Goal: Use online tool/utility: Utilize a website feature to perform a specific function

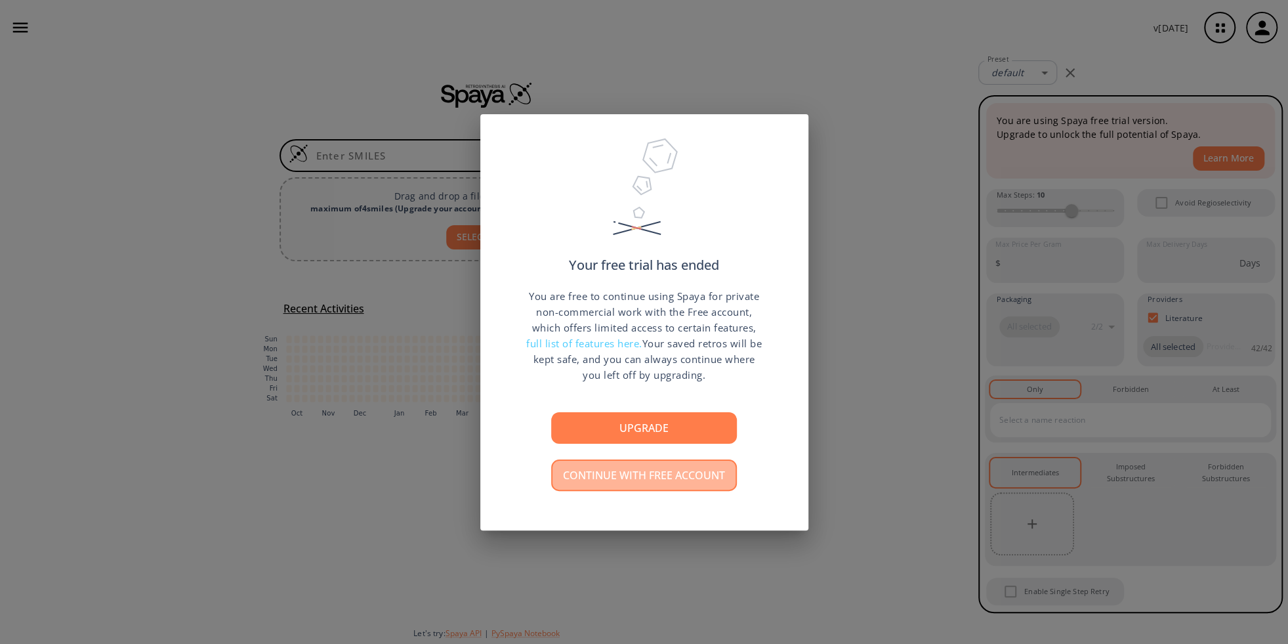
click at [655, 469] on button "Continue with free account" at bounding box center [644, 474] width 186 height 31
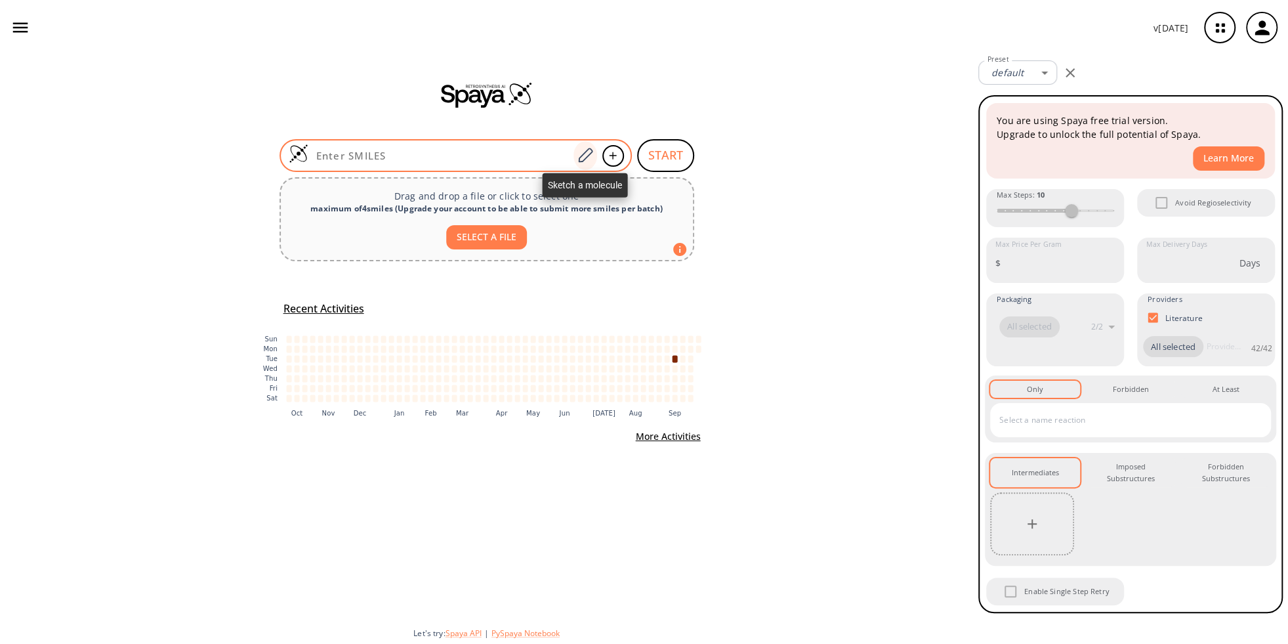
click at [587, 154] on icon at bounding box center [585, 155] width 18 height 17
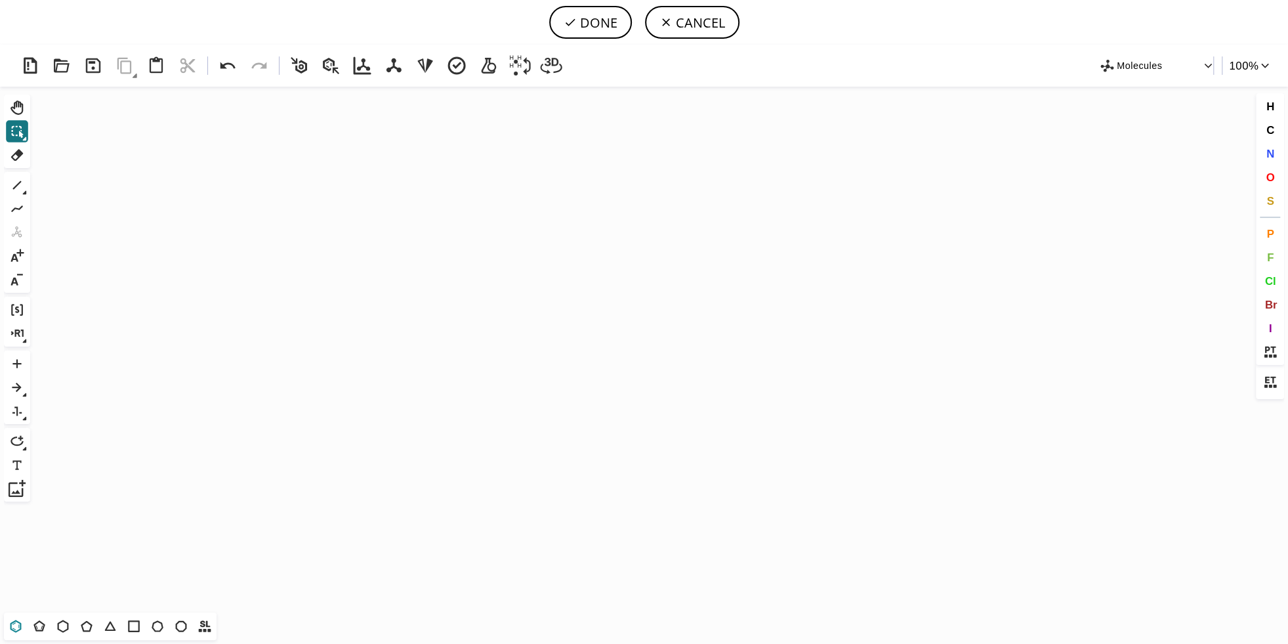
click at [14, 623] on icon at bounding box center [15, 625] width 17 height 17
click at [467, 348] on icon "Created with [PERSON_NAME] 2.3.0" at bounding box center [643, 350] width 1217 height 526
click at [16, 182] on icon at bounding box center [17, 185] width 17 height 17
click at [514, 320] on icon "Created with [PERSON_NAME] 2.3.0" at bounding box center [643, 350] width 1217 height 526
click at [540, 360] on icon "Created with [PERSON_NAME] 2.3.0 N N N H C H 3" at bounding box center [643, 350] width 1217 height 526
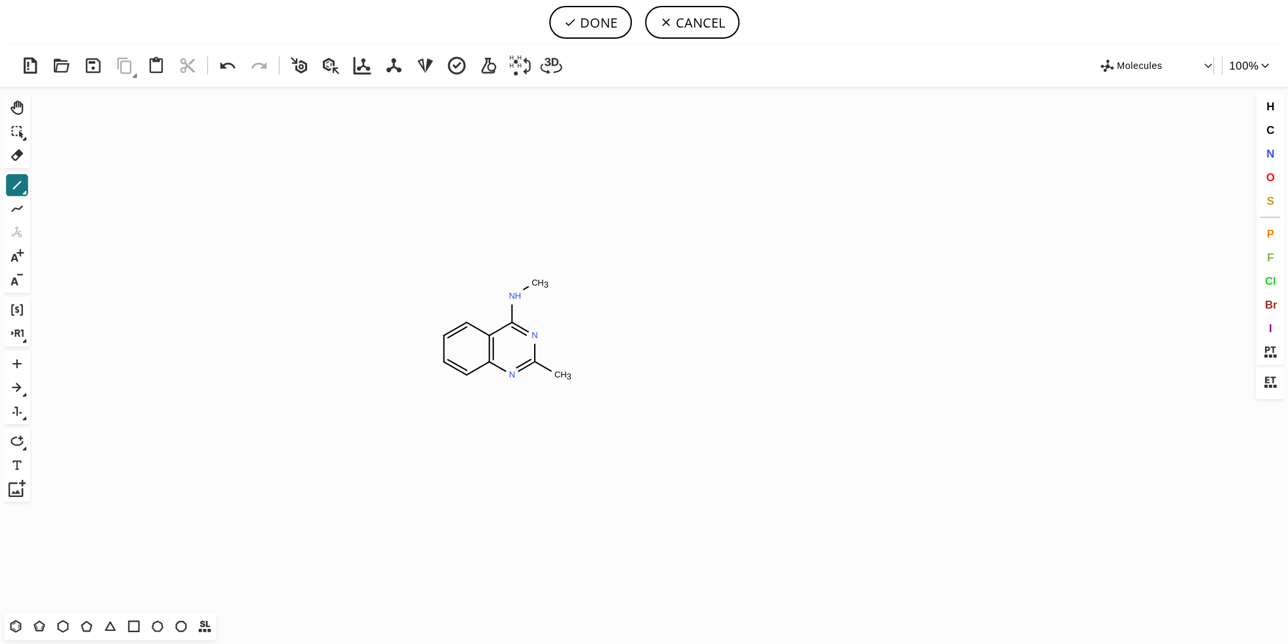
drag, startPoint x: 18, startPoint y: 625, endPoint x: 164, endPoint y: 594, distance: 149.7
click at [20, 625] on icon at bounding box center [15, 625] width 17 height 17
click at [20, 180] on icon at bounding box center [17, 185] width 17 height 17
click at [552, 402] on icon "Created with [PERSON_NAME] 2.3.0 N N N N H C H 3" at bounding box center [643, 350] width 1217 height 526
drag, startPoint x: 12, startPoint y: 625, endPoint x: 33, endPoint y: 614, distance: 24.4
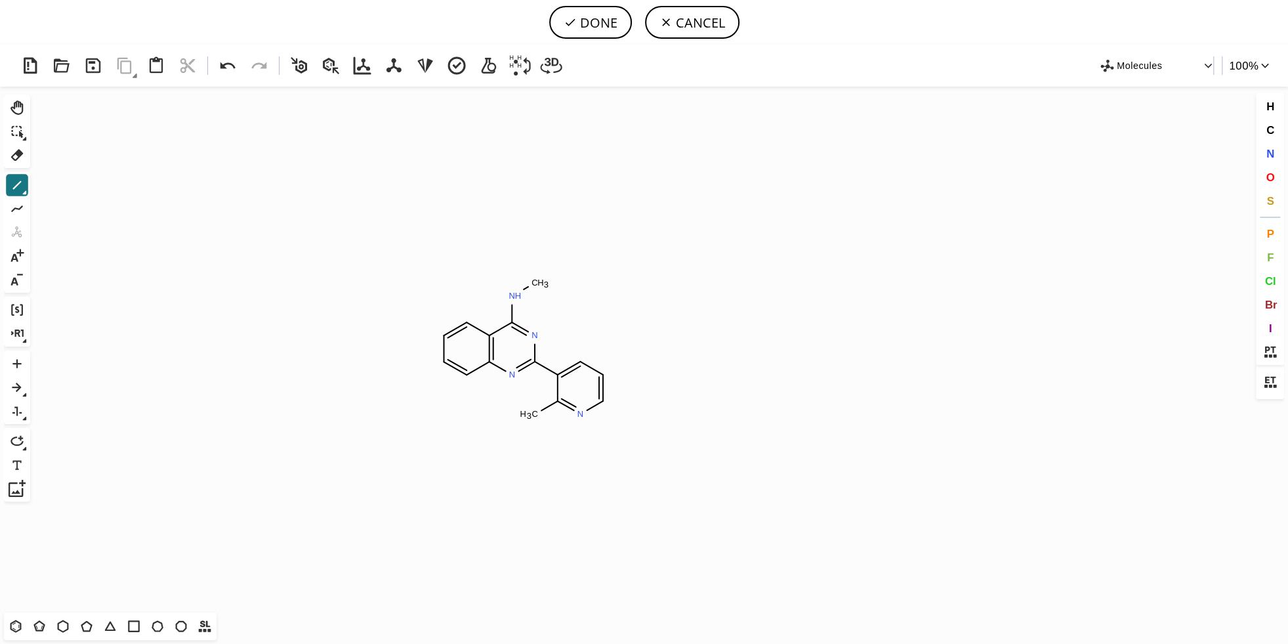
click at [12, 625] on icon at bounding box center [15, 625] width 17 height 17
click at [20, 188] on icon at bounding box center [17, 185] width 17 height 17
click at [591, 23] on button "DONE" at bounding box center [590, 22] width 83 height 33
type input "C1C=CC2N=C(C3C(C)=NC=CC=3)N=C(NC3C=C(F)C=CC=3)C=2C=1"
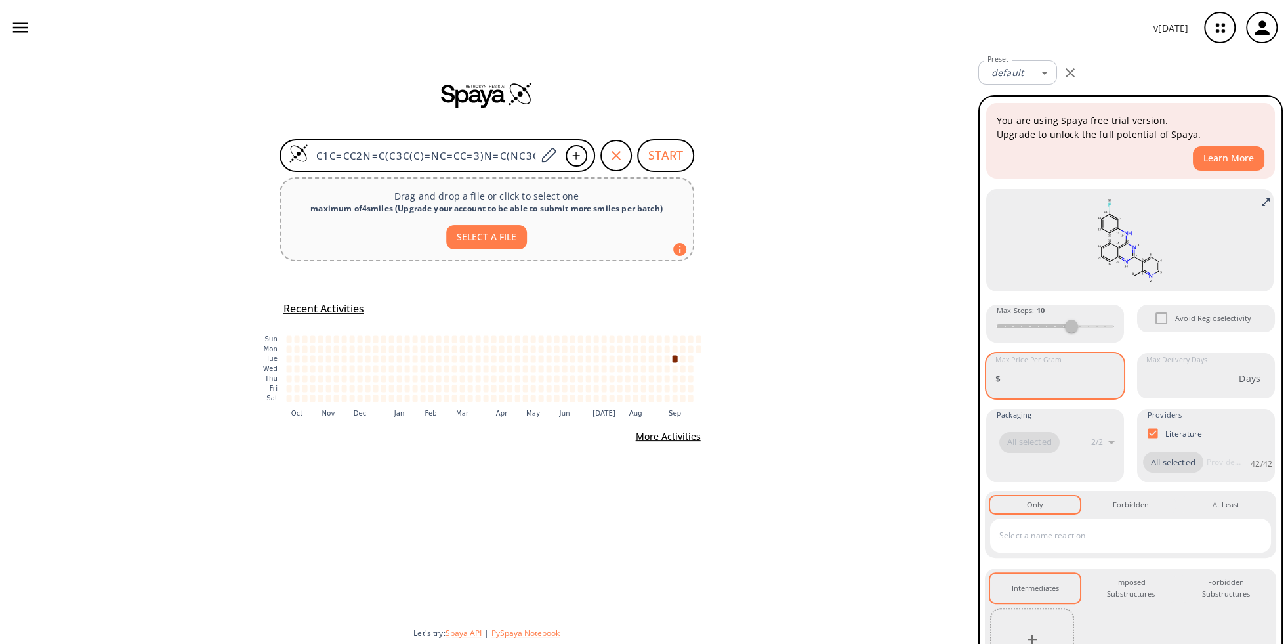
drag, startPoint x: 1004, startPoint y: 365, endPoint x: 1004, endPoint y: 376, distance: 10.5
click at [1004, 369] on div "$ Max Price Per Gram" at bounding box center [1055, 378] width 138 height 35
click at [1004, 377] on div "$ Max Price Per Gram" at bounding box center [1055, 378] width 138 height 35
click at [1006, 377] on div "$ Max Price Per Gram" at bounding box center [1055, 378] width 138 height 35
click at [1178, 322] on span "Avoid Regioselectivity" at bounding box center [1213, 318] width 76 height 12
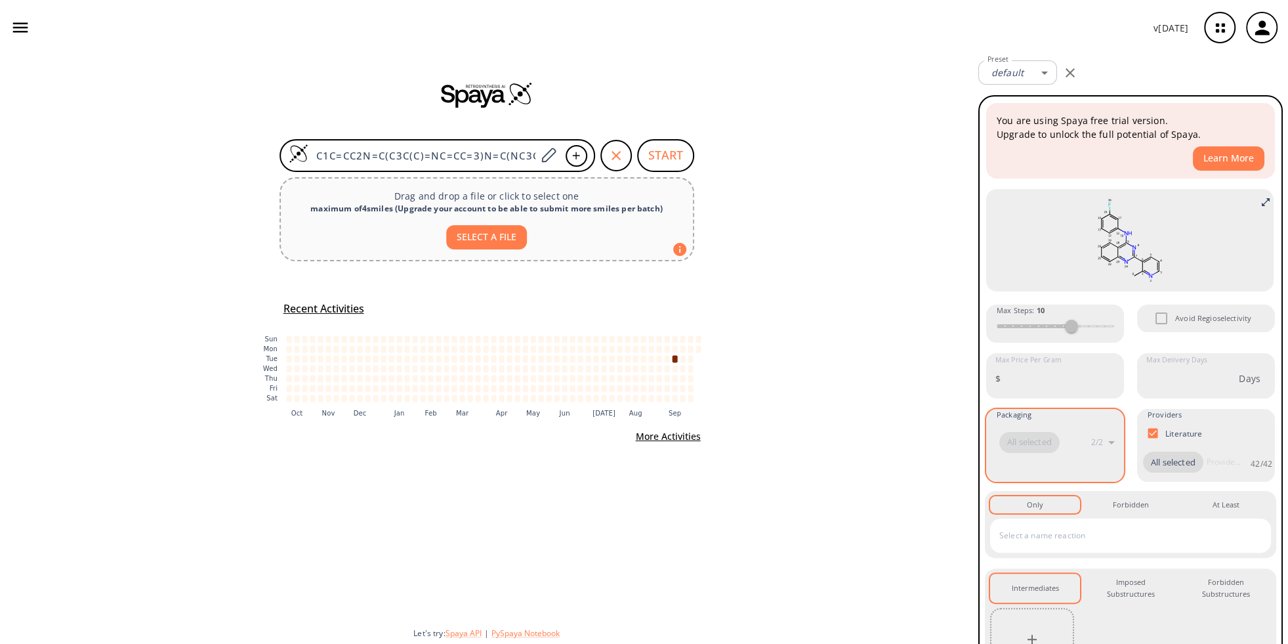
click at [1088, 434] on div "All selected 2 / 2" at bounding box center [1051, 442] width 104 height 21
click at [1041, 73] on body "v [DATE] [PERSON_NAME] [EMAIL_ADDRESS][PERSON_NAME][DOMAIN_NAME] Retrosynthesis…" at bounding box center [644, 322] width 1288 height 644
click at [1023, 121] on link "Manage Presets" at bounding box center [1022, 122] width 70 height 20
click at [664, 155] on div at bounding box center [644, 322] width 1288 height 644
click at [665, 154] on button "START" at bounding box center [665, 155] width 57 height 33
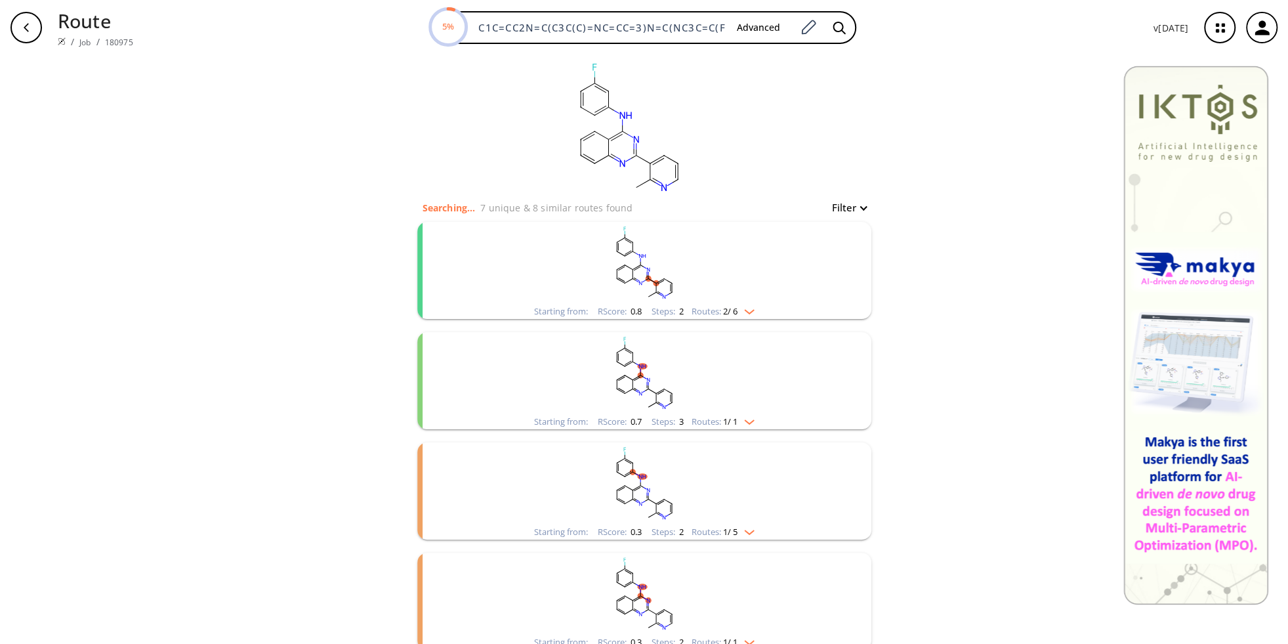
click at [753, 311] on img "clusters" at bounding box center [746, 309] width 17 height 10
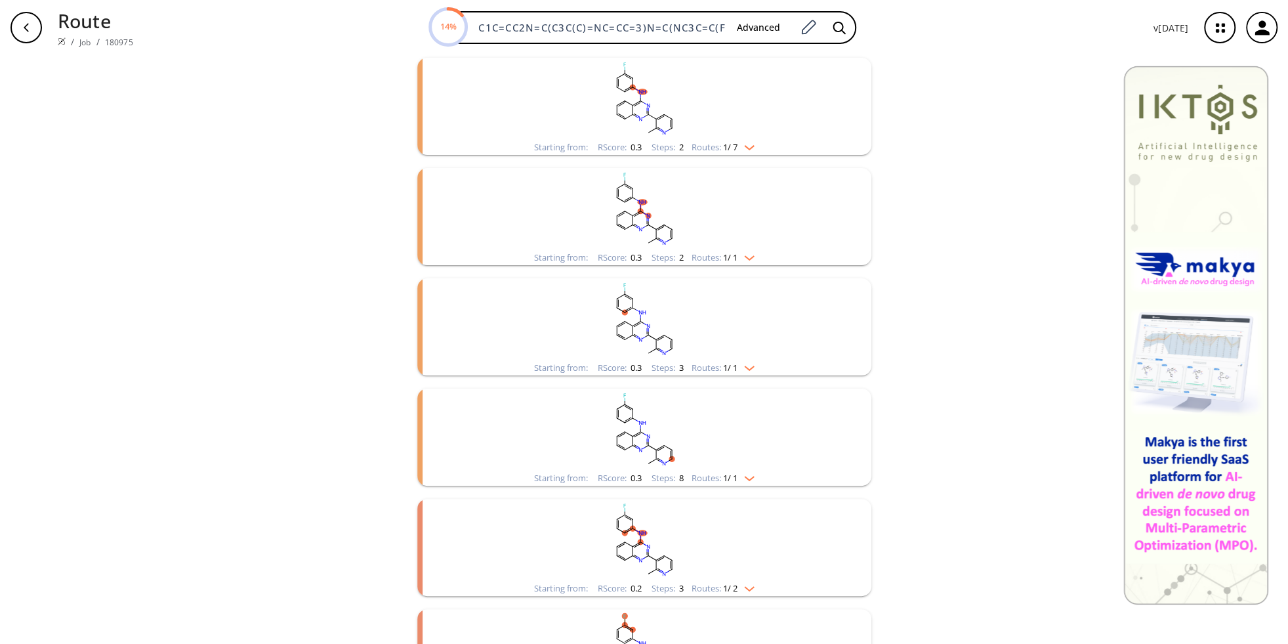
scroll to position [625, 0]
click at [752, 473] on img "clusters" at bounding box center [746, 472] width 17 height 10
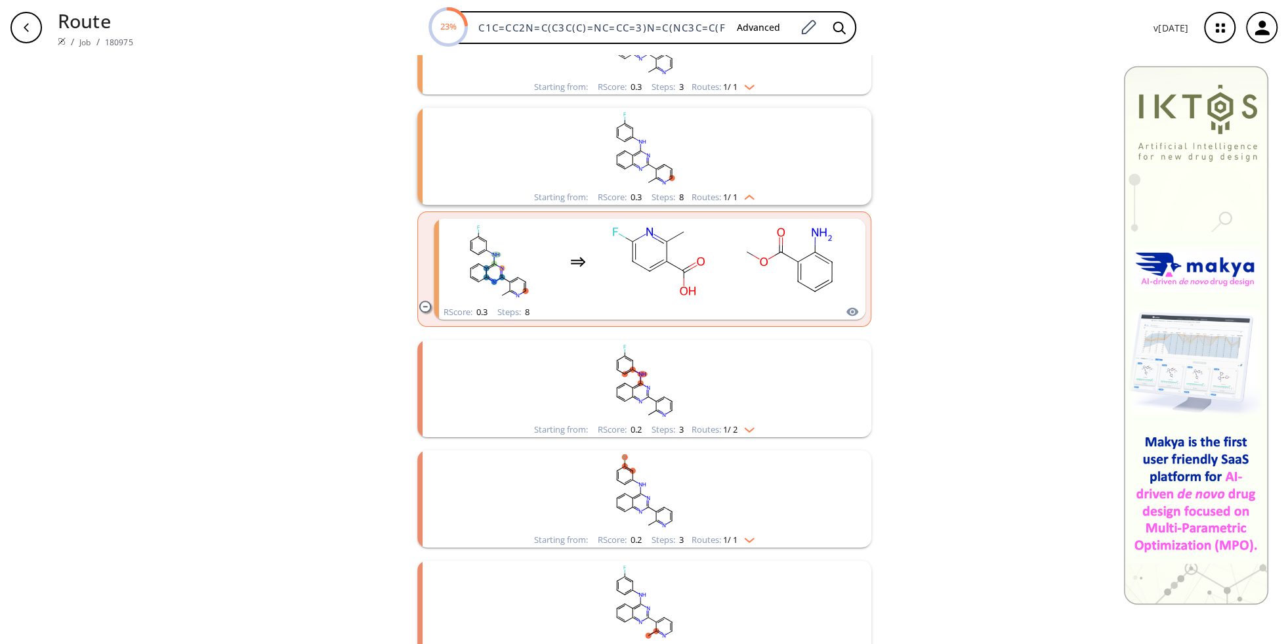
scroll to position [902, 0]
click at [753, 428] on img "clusters" at bounding box center [746, 426] width 17 height 10
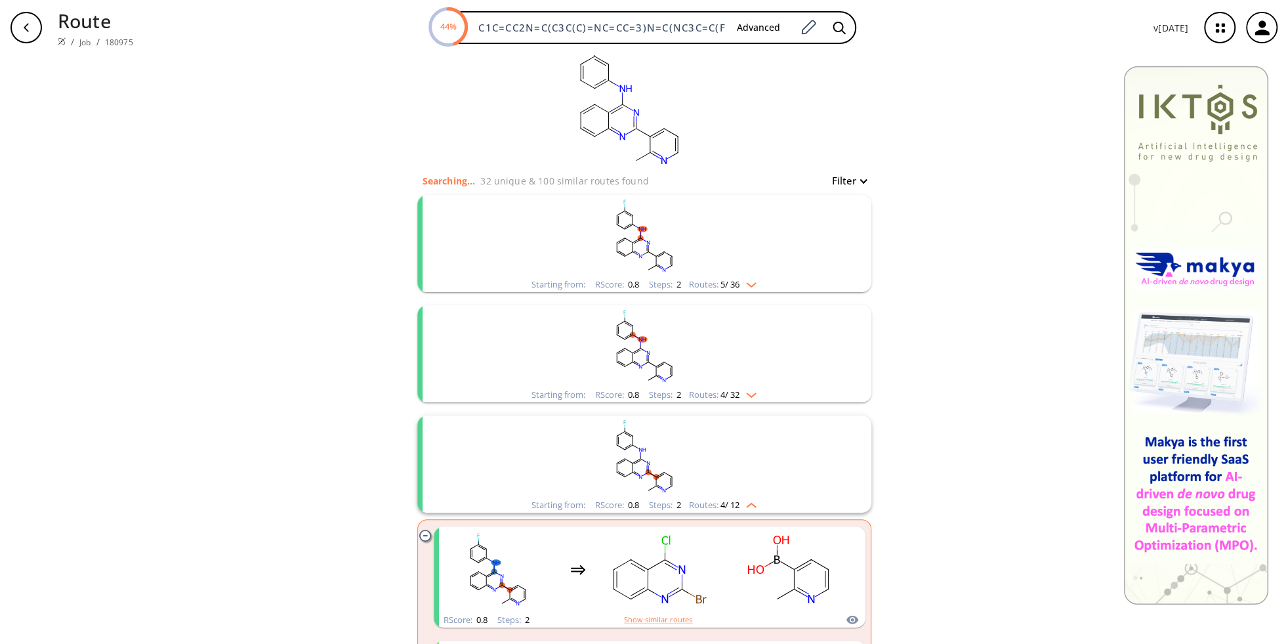
scroll to position [0, 0]
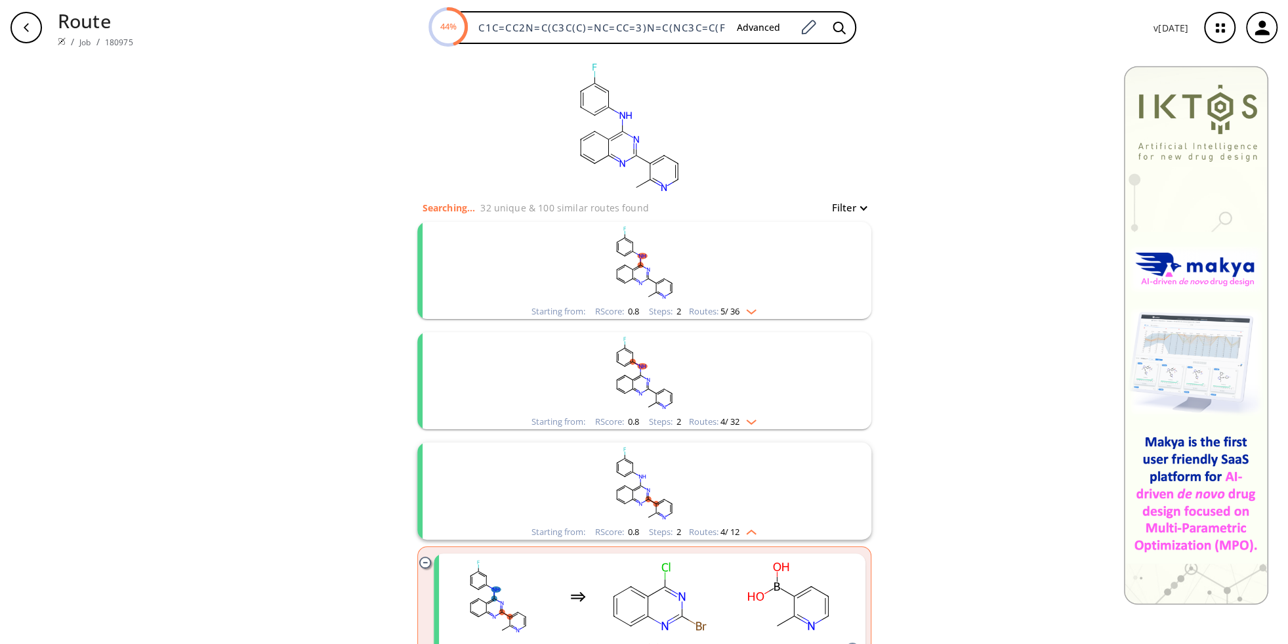
click at [739, 528] on span "4 / 12" at bounding box center [729, 532] width 19 height 9
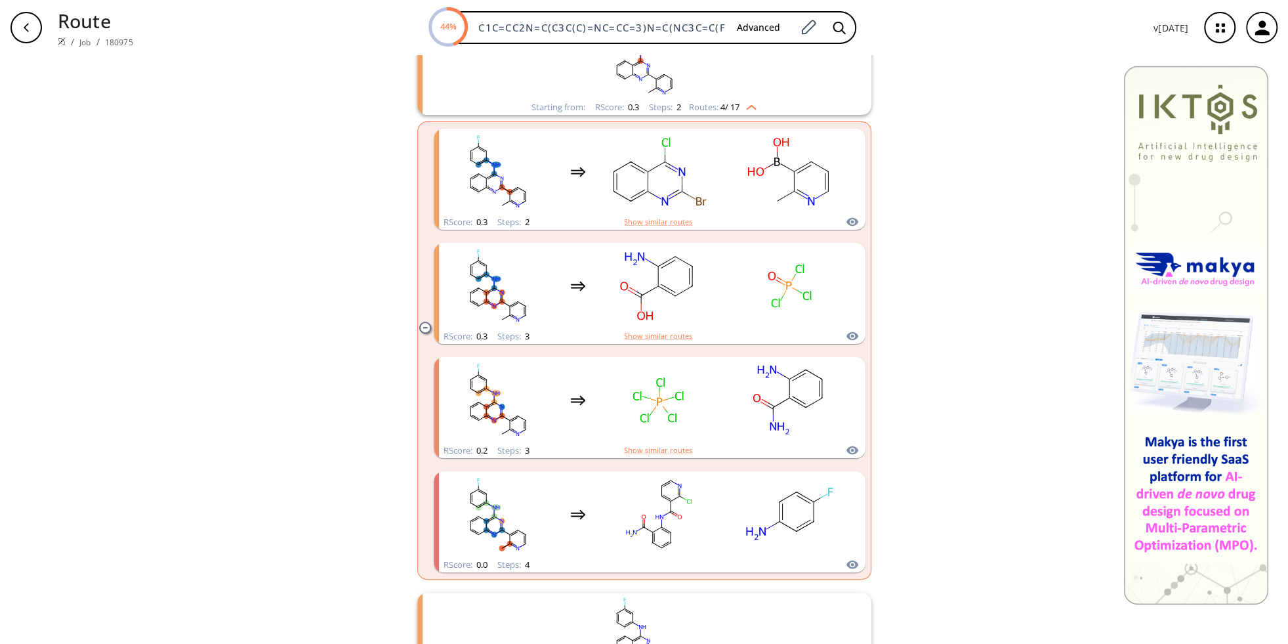
scroll to position [694, 0]
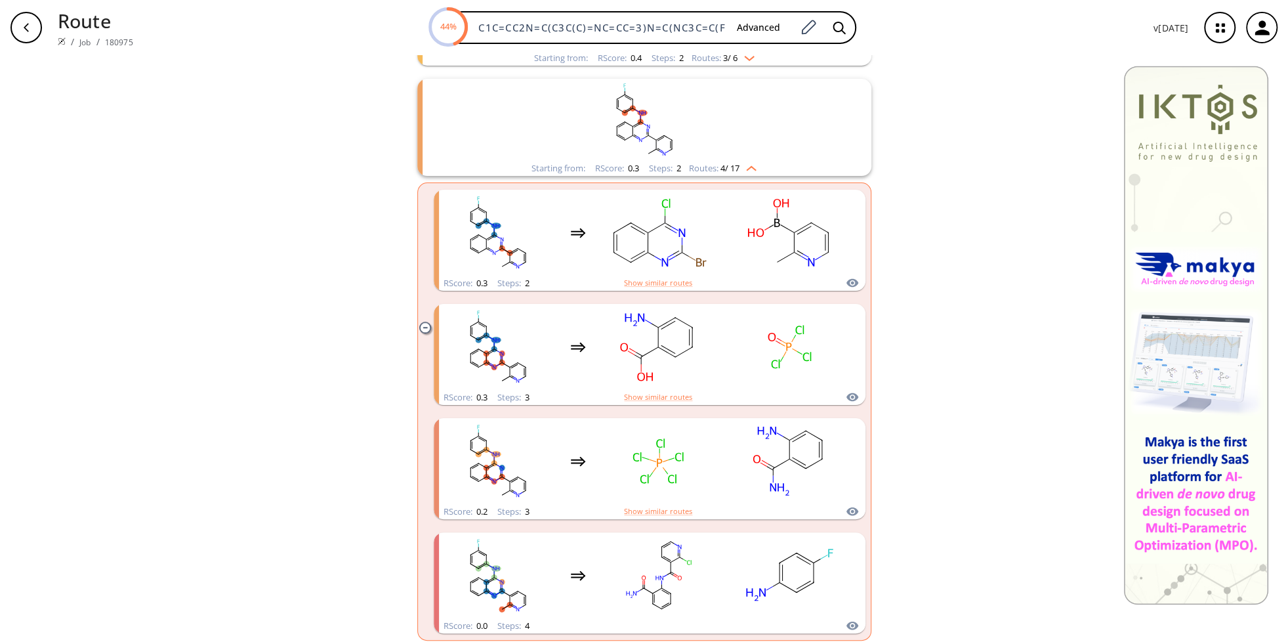
click at [755, 169] on img "clusters" at bounding box center [747, 166] width 17 height 10
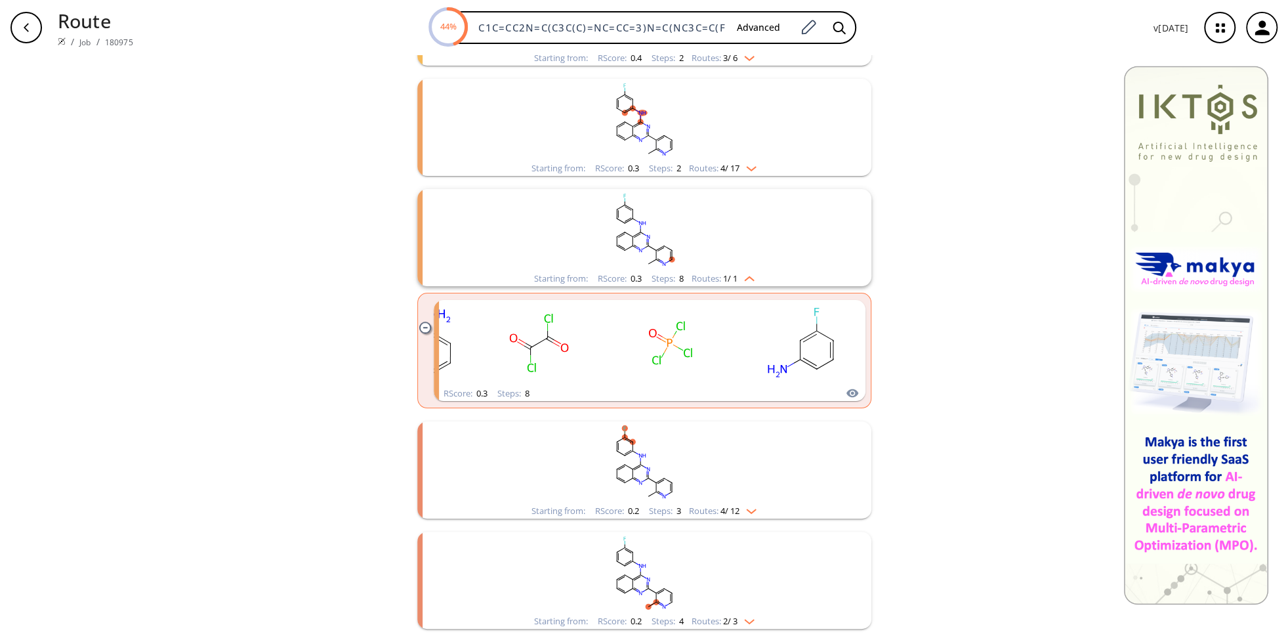
click at [755, 511] on img "clusters" at bounding box center [747, 508] width 17 height 10
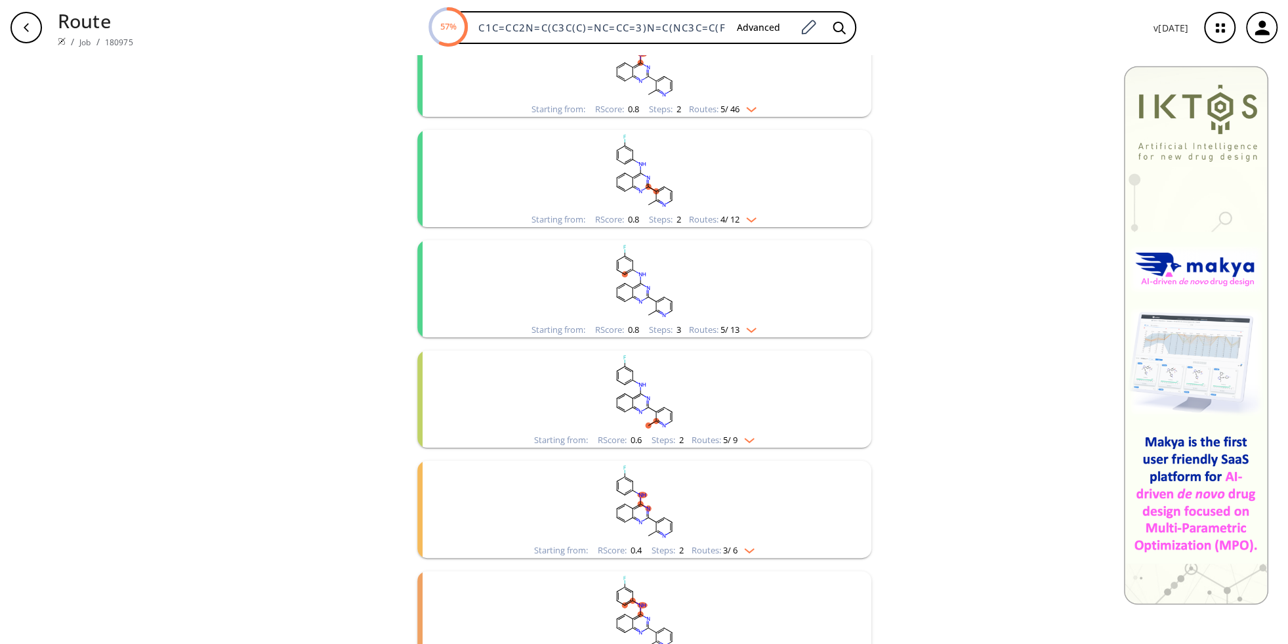
scroll to position [0, 0]
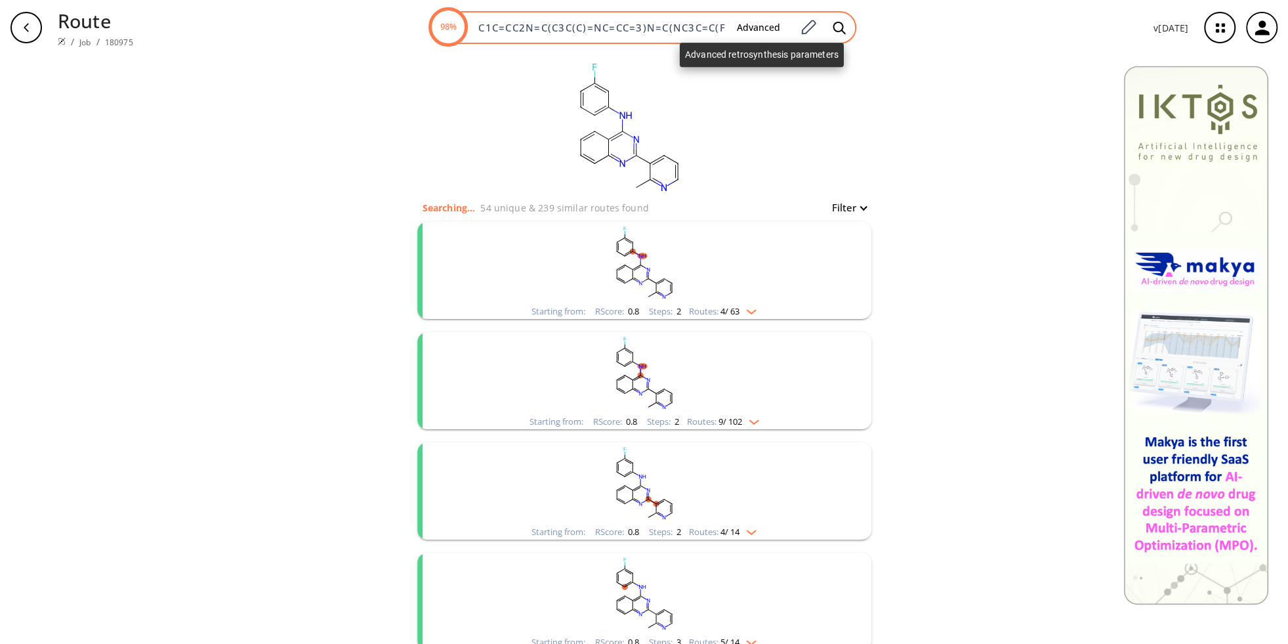
click at [765, 26] on button "Advanced" at bounding box center [758, 28] width 64 height 24
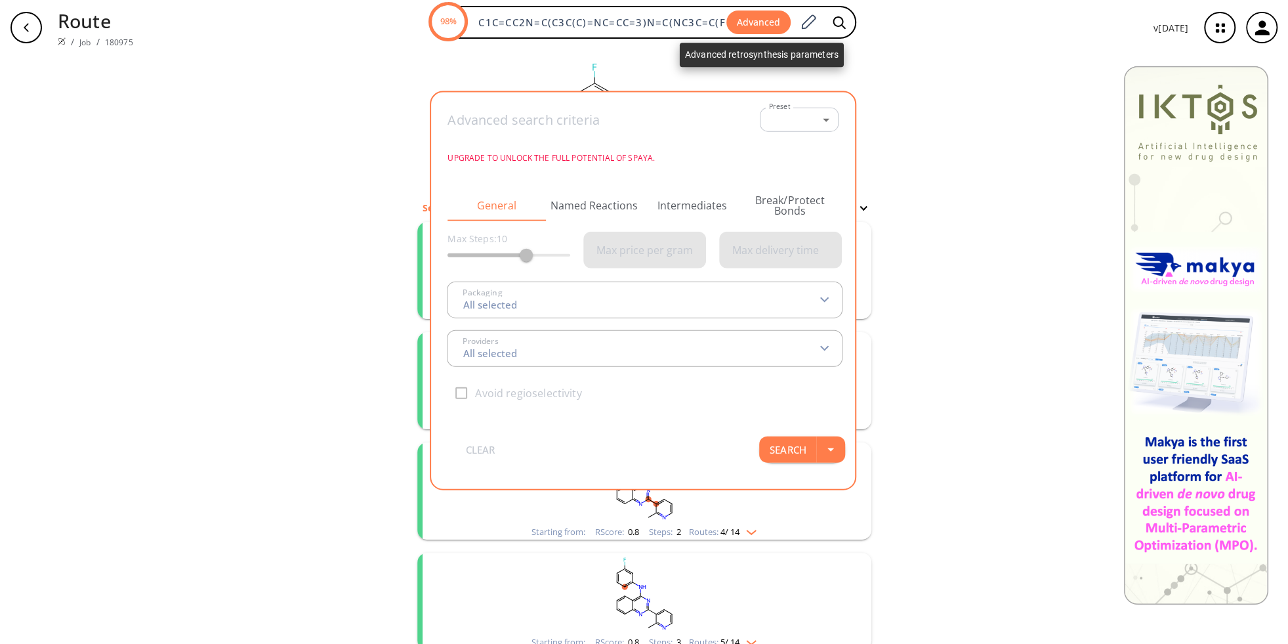
type input "All selected"
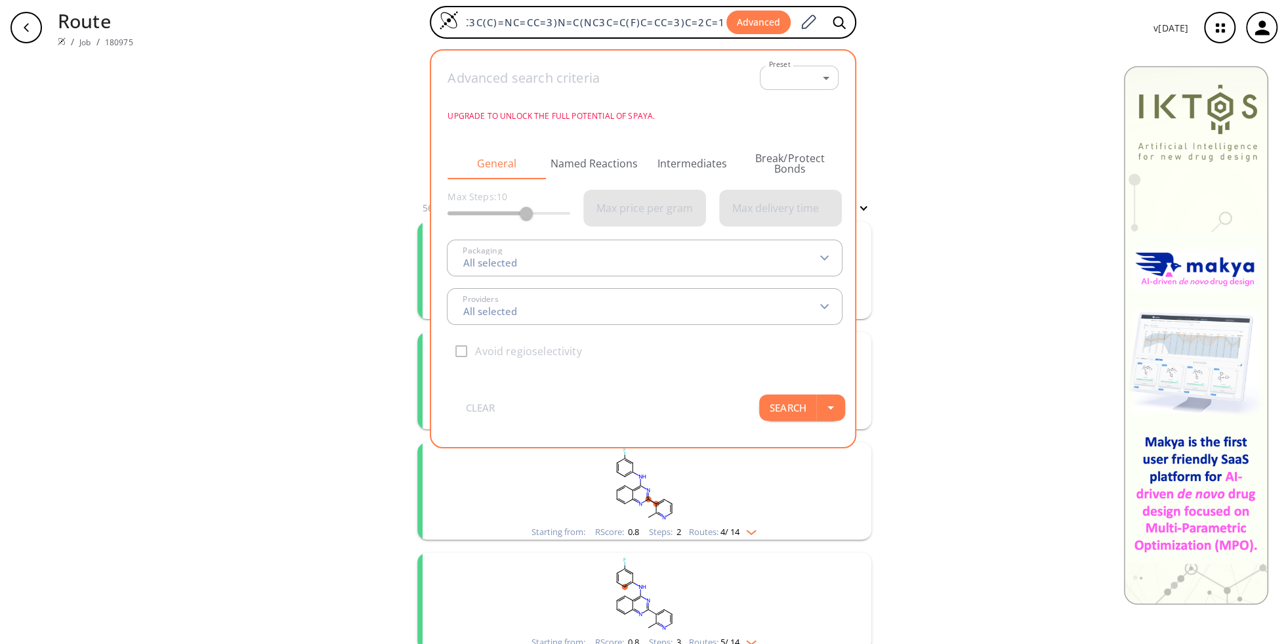
scroll to position [0, 73]
click at [808, 157] on button "Break/Protect Bonds" at bounding box center [790, 163] width 98 height 31
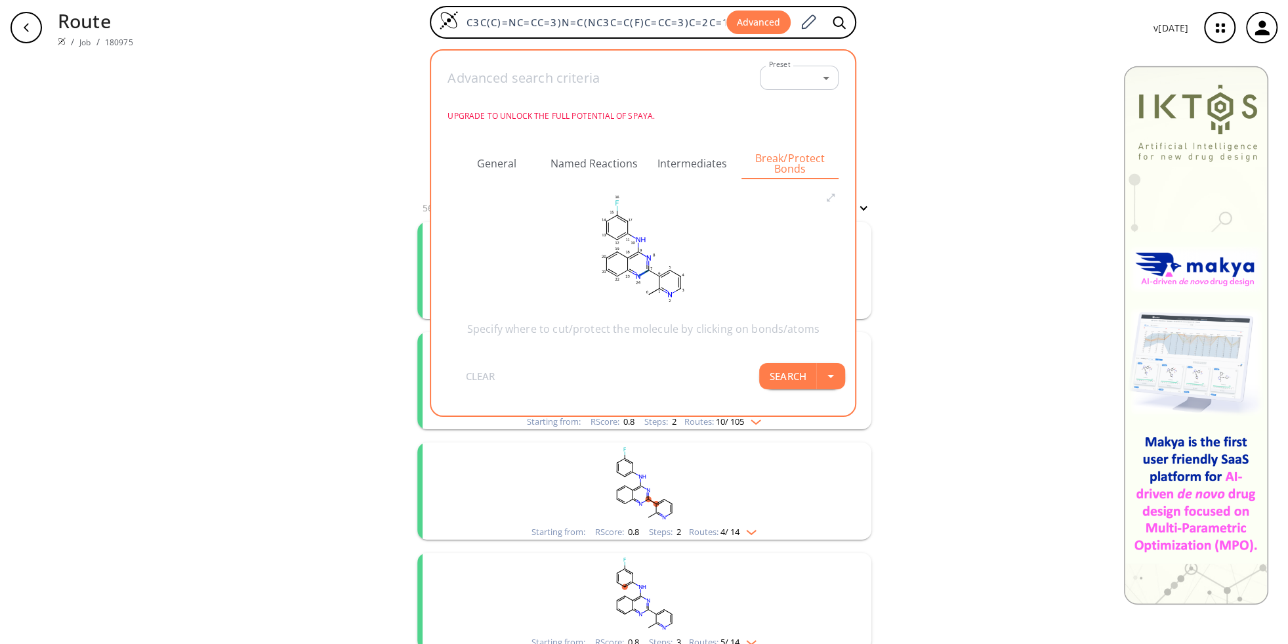
click at [644, 272] on icon at bounding box center [642, 273] width 4 height 3
click at [628, 311] on icon at bounding box center [629, 309] width 10 height 10
click at [645, 255] on icon at bounding box center [644, 255] width 4 height 3
click at [650, 263] on div at bounding box center [644, 322] width 1288 height 644
click at [647, 264] on icon at bounding box center [647, 263] width 0 height 4
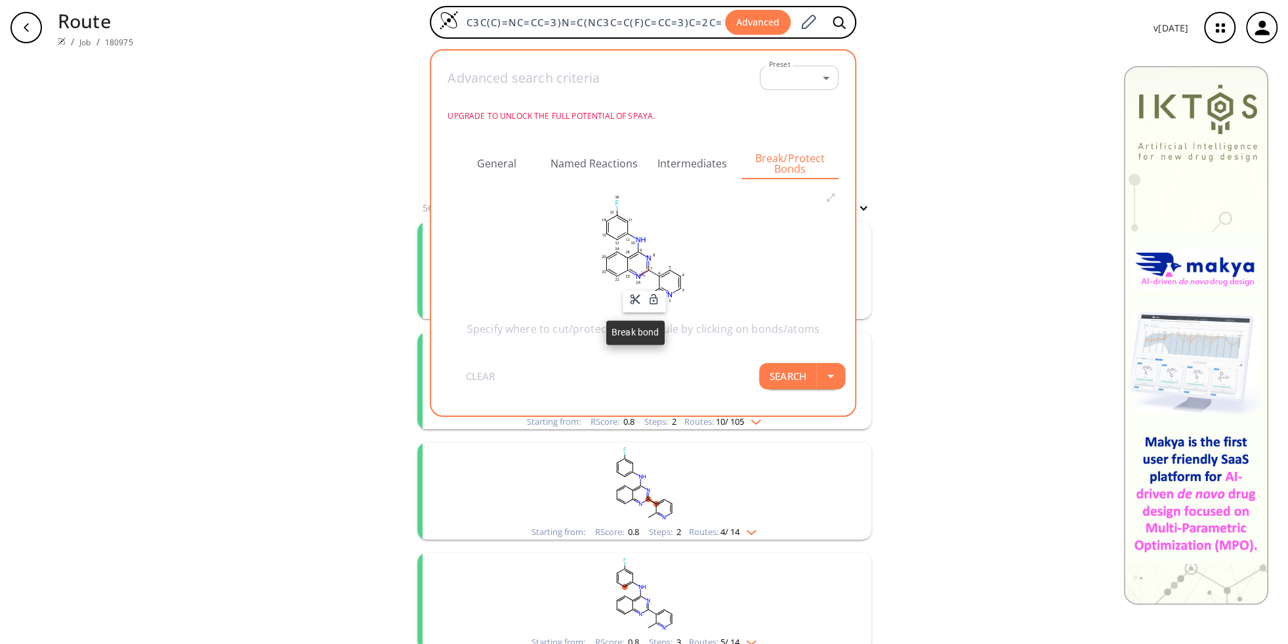
click at [635, 301] on icon at bounding box center [635, 299] width 12 height 12
click at [647, 264] on icon at bounding box center [647, 263] width 0 height 4
click at [636, 300] on icon at bounding box center [636, 300] width 10 height 10
click at [647, 262] on icon at bounding box center [647, 263] width 0 height 4
click at [637, 299] on icon at bounding box center [635, 299] width 12 height 12
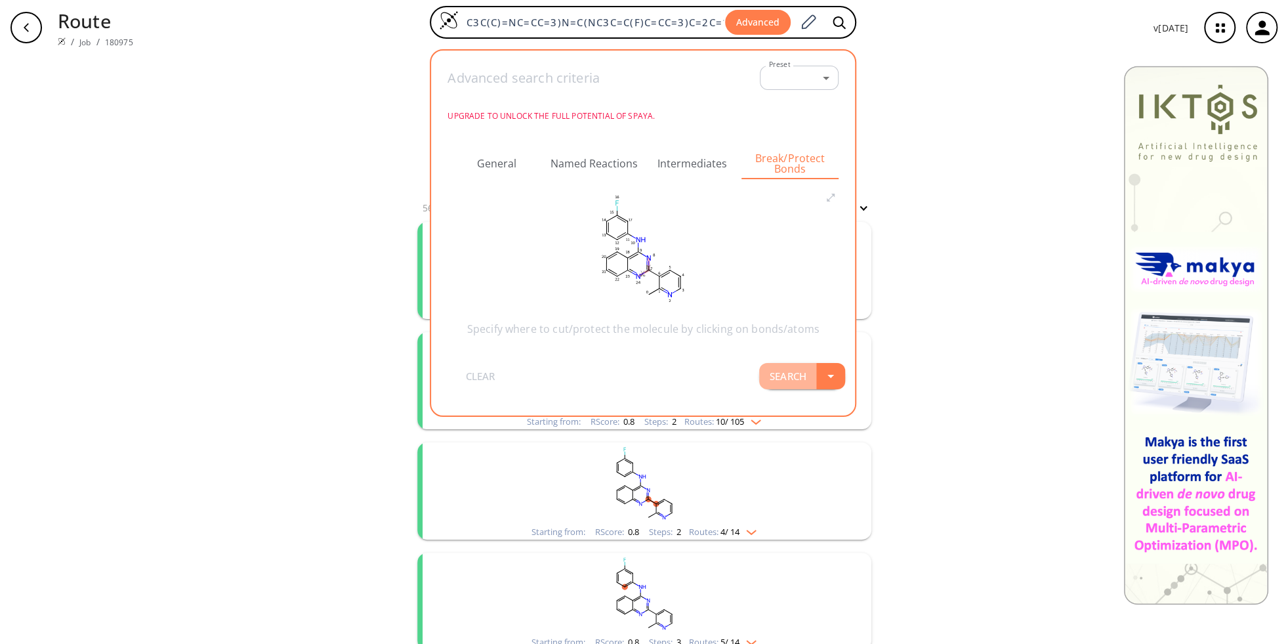
click at [808, 379] on button "Search" at bounding box center [787, 376] width 57 height 26
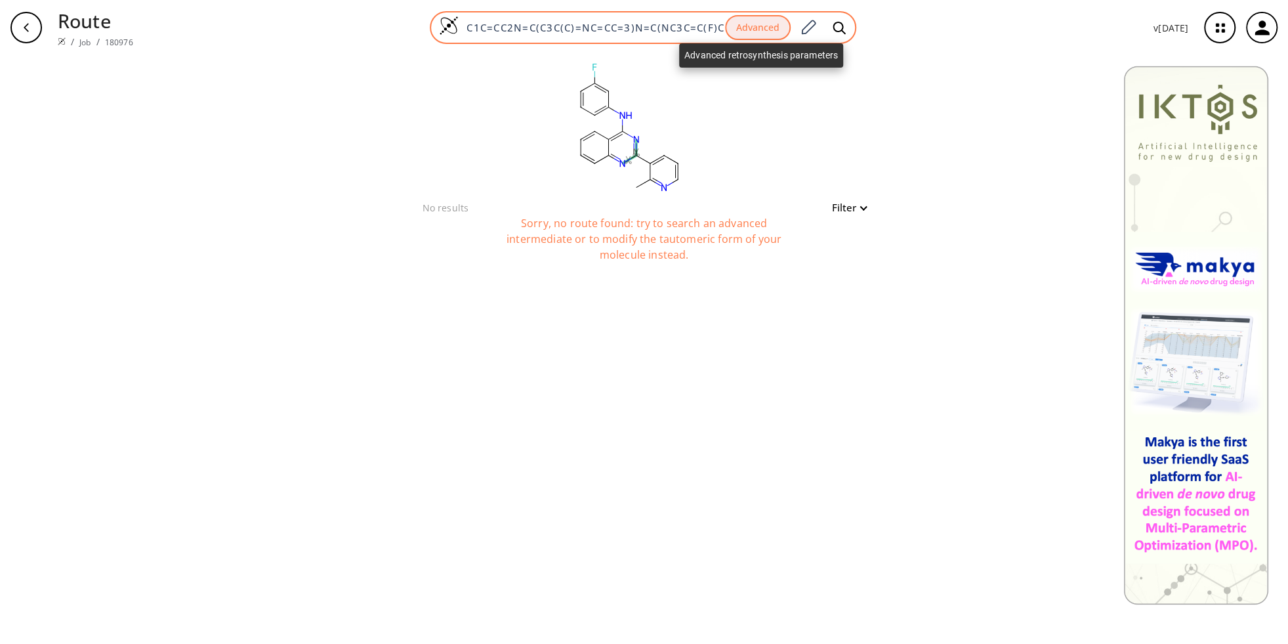
click at [753, 28] on button "Advanced" at bounding box center [758, 28] width 66 height 26
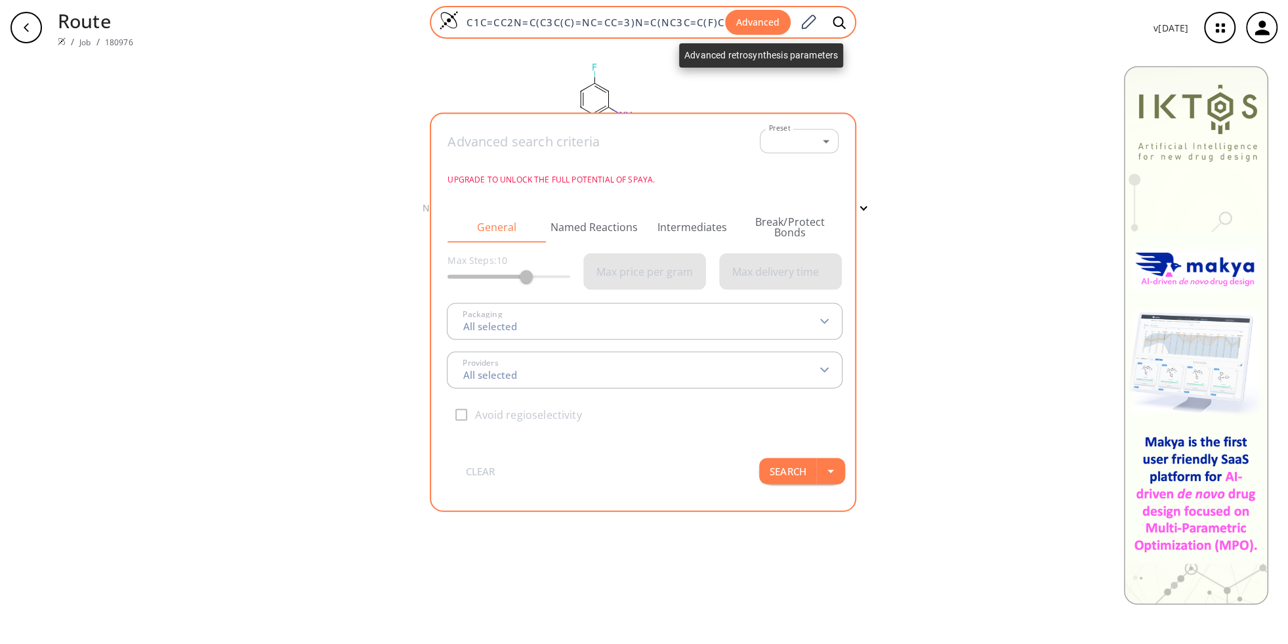
scroll to position [0, 75]
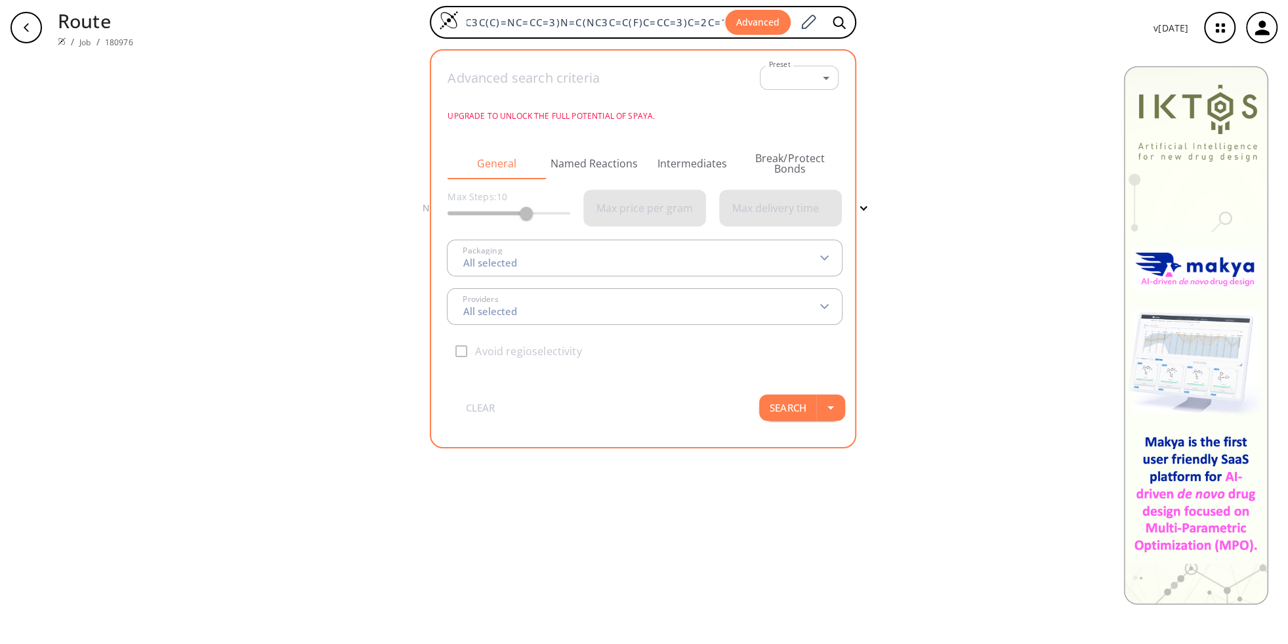
click at [798, 159] on button "Break/Protect Bonds" at bounding box center [790, 163] width 98 height 31
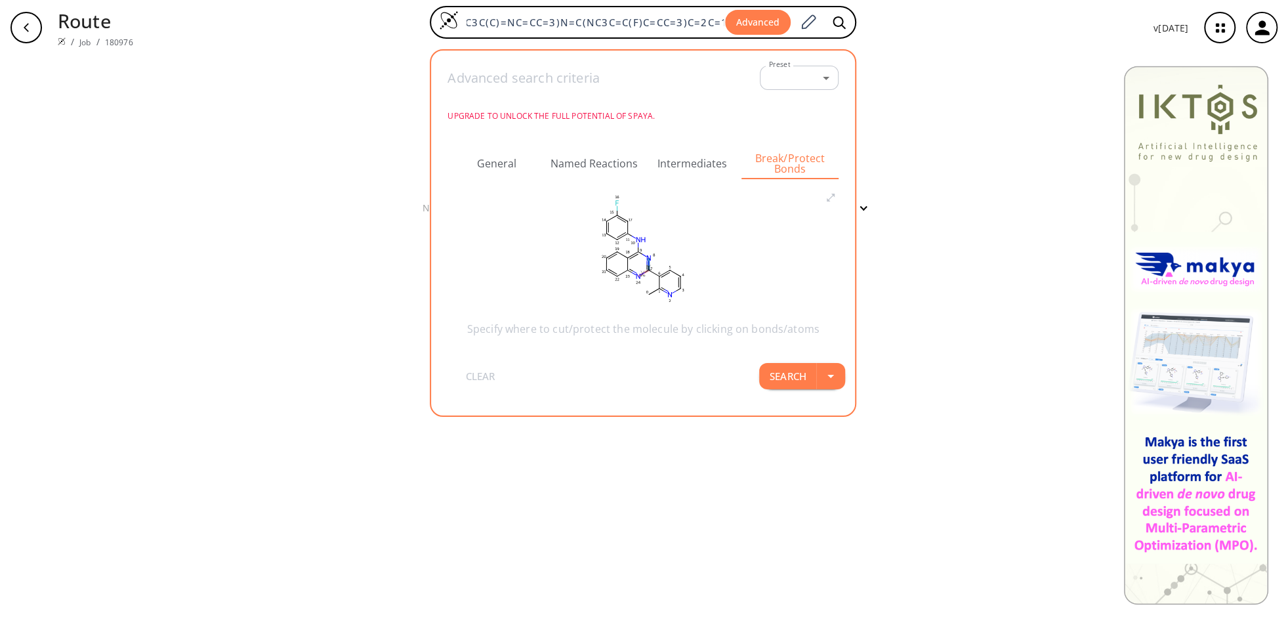
click at [647, 264] on icon at bounding box center [647, 263] width 0 height 4
click at [633, 303] on icon at bounding box center [635, 299] width 12 height 12
click at [803, 374] on button "Search" at bounding box center [787, 376] width 57 height 26
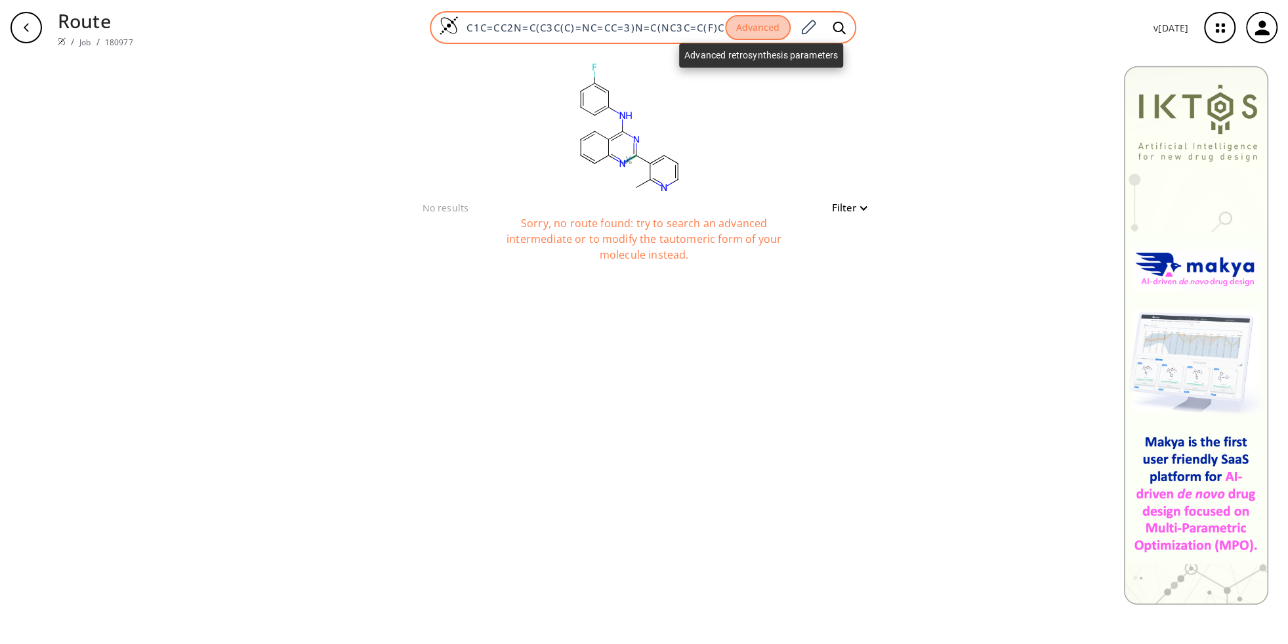
click at [762, 30] on button "Advanced" at bounding box center [758, 28] width 66 height 26
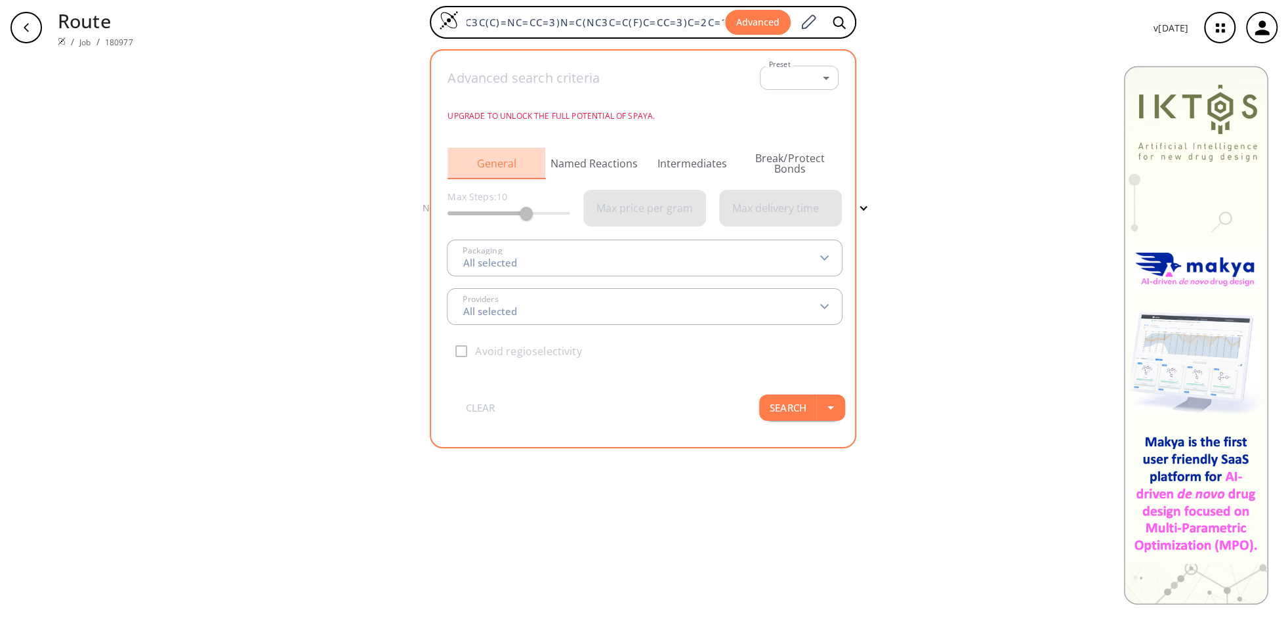
click at [502, 170] on button "General" at bounding box center [497, 163] width 98 height 31
click at [802, 163] on button "Break/Protect Bonds" at bounding box center [790, 163] width 98 height 31
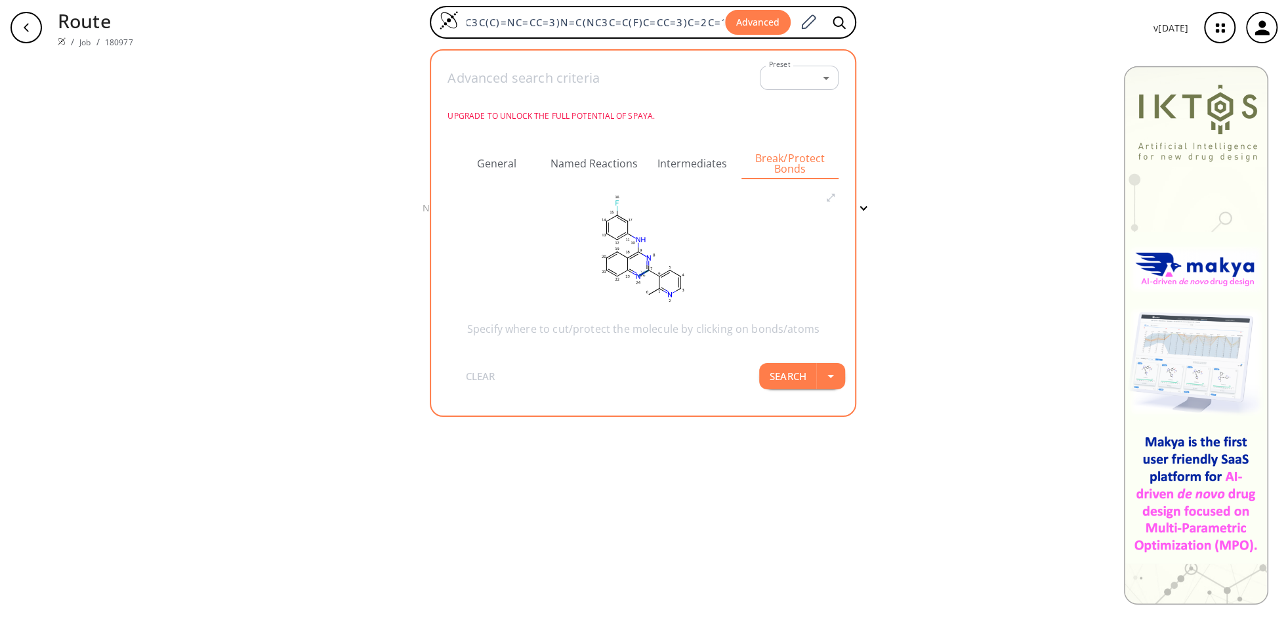
click at [644, 275] on icon at bounding box center [642, 273] width 4 height 3
click at [632, 310] on icon at bounding box center [629, 309] width 12 height 12
click at [951, 161] on div "clear No results Filter Sorry, no route found: try to search an advanced interm…" at bounding box center [644, 349] width 1288 height 589
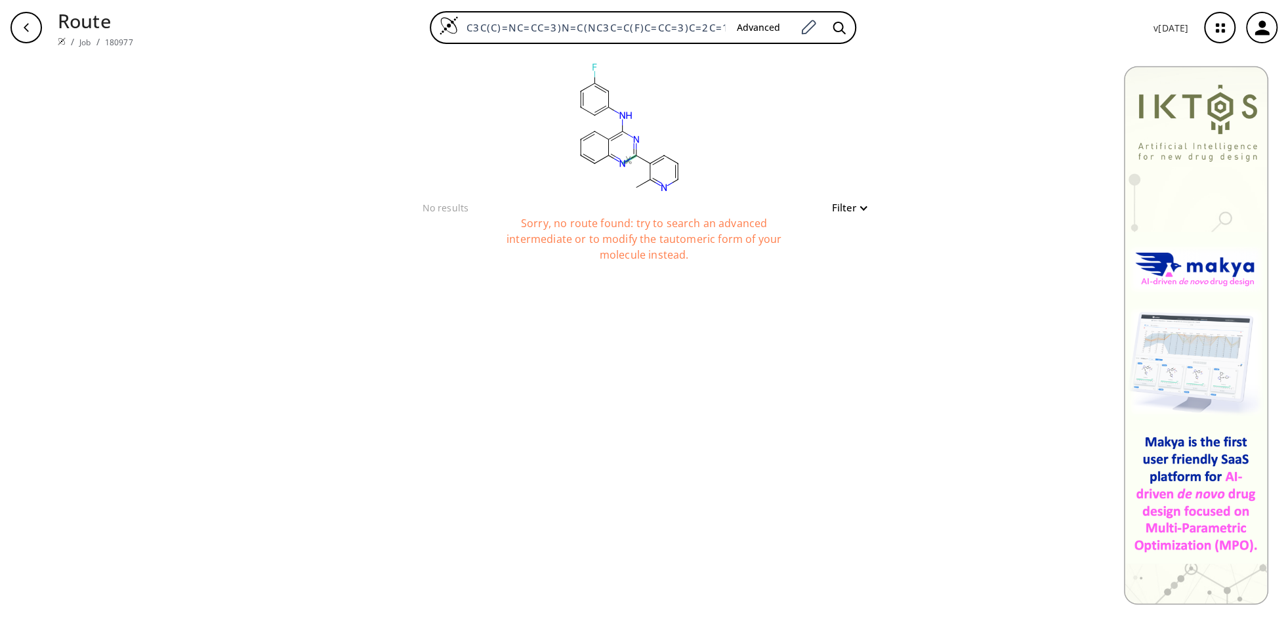
click at [33, 29] on div "button" at bounding box center [25, 27] width 31 height 31
click at [32, 29] on div "button" at bounding box center [25, 27] width 31 height 31
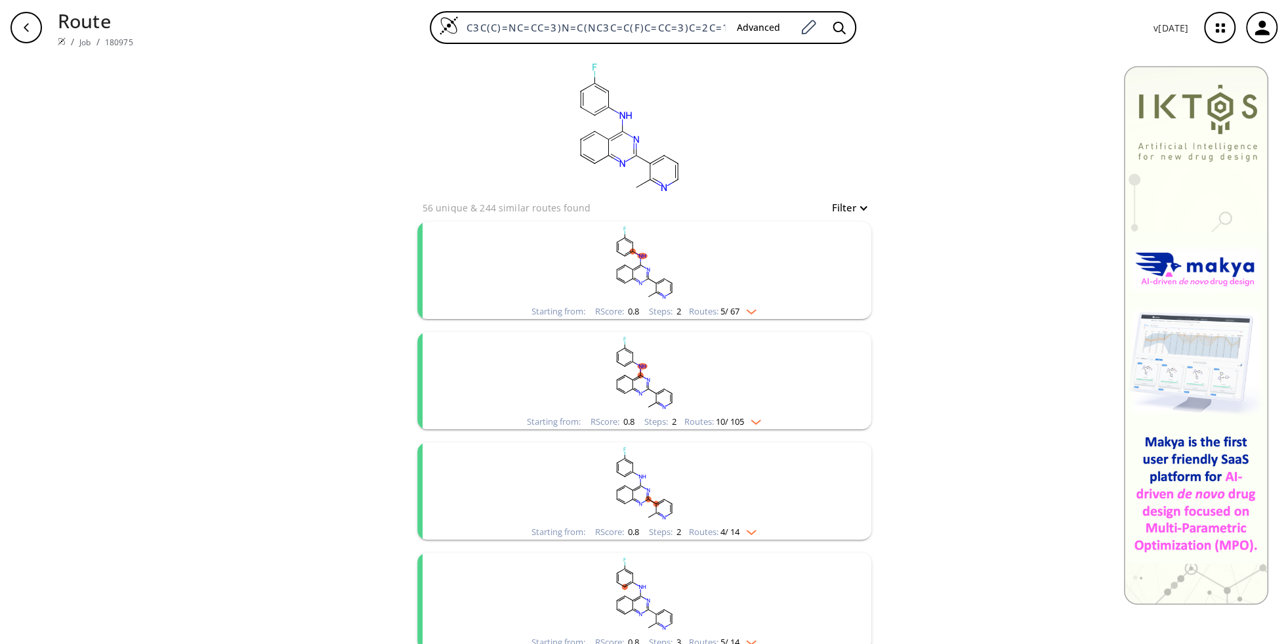
scroll to position [416, 0]
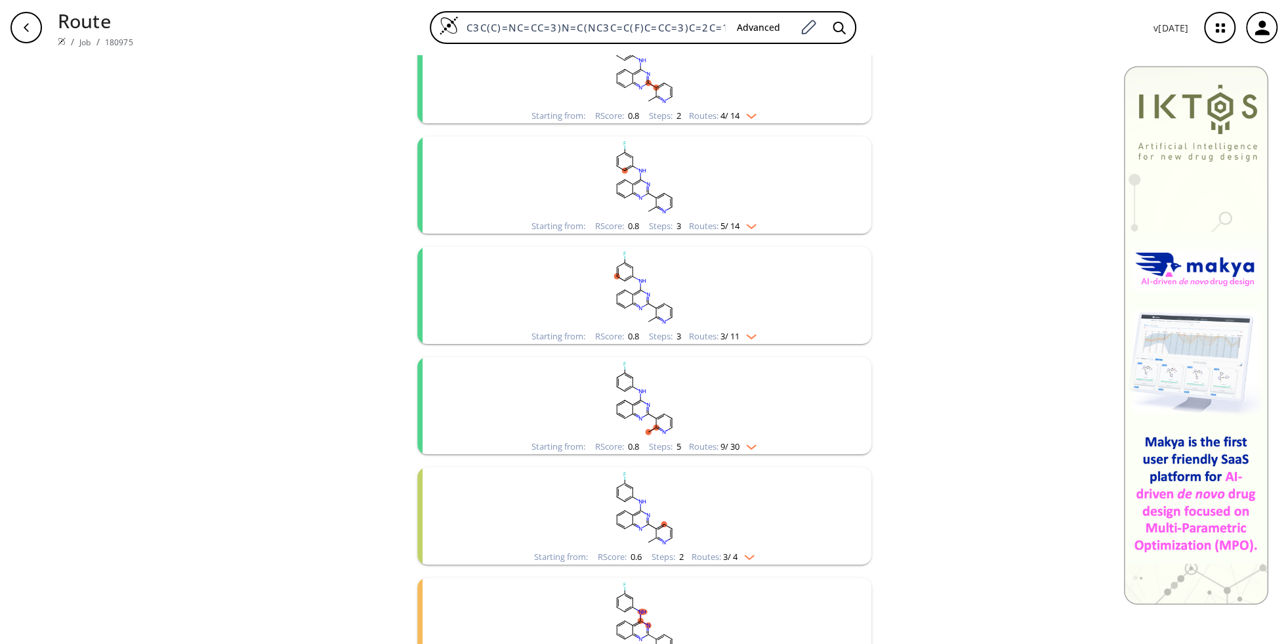
click at [755, 446] on img "clusters" at bounding box center [747, 444] width 17 height 10
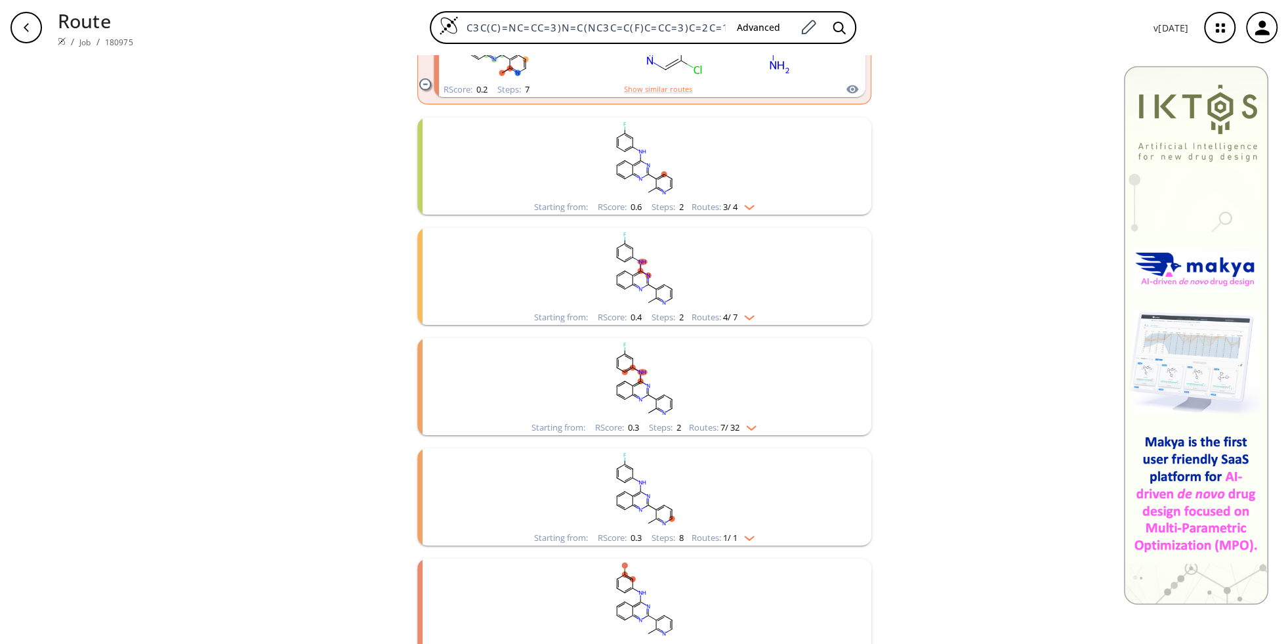
scroll to position [1818, 0]
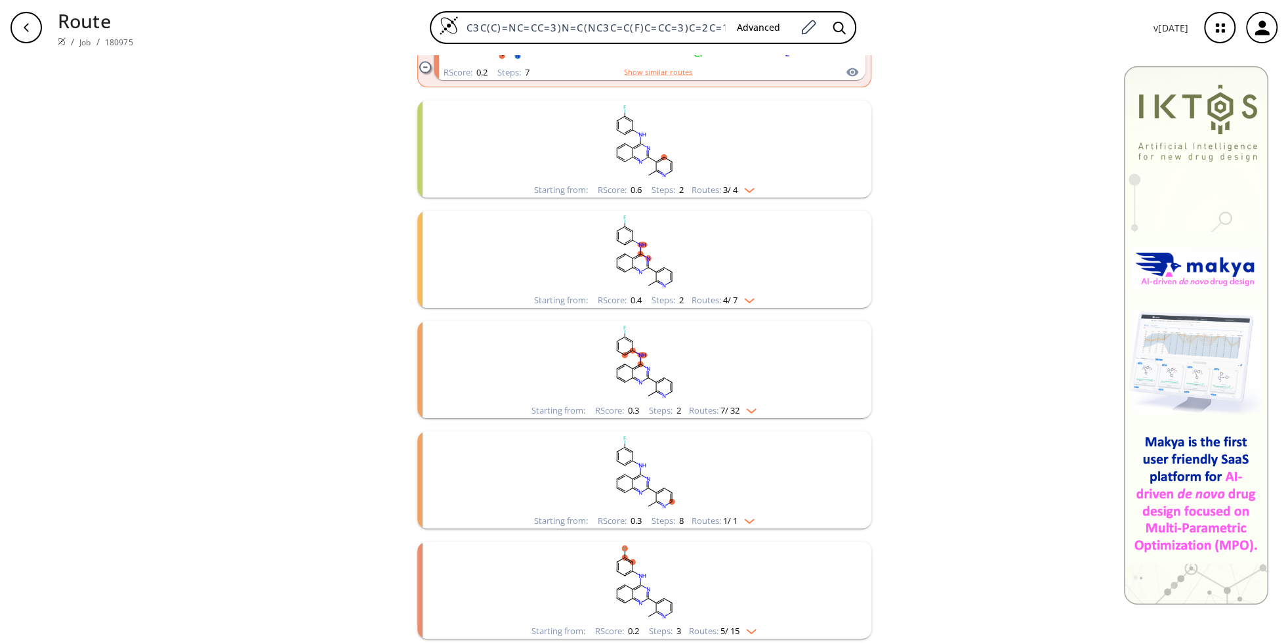
click at [756, 631] on img "clusters" at bounding box center [747, 628] width 17 height 10
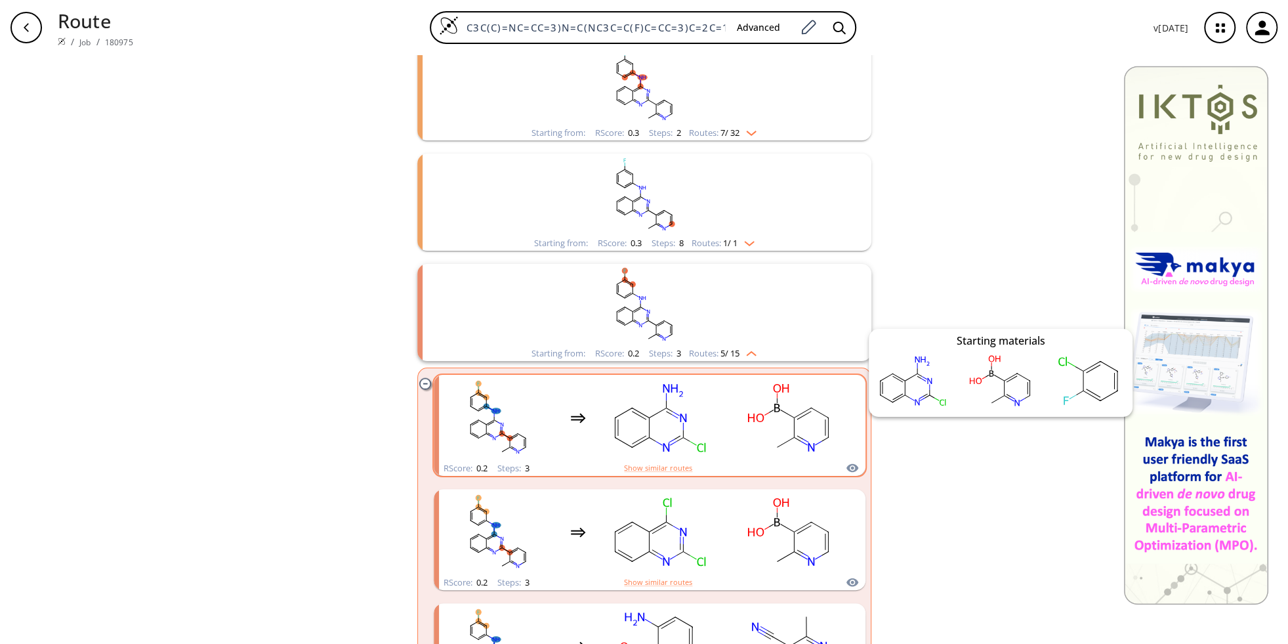
click at [853, 465] on icon "clusters" at bounding box center [852, 468] width 12 height 9
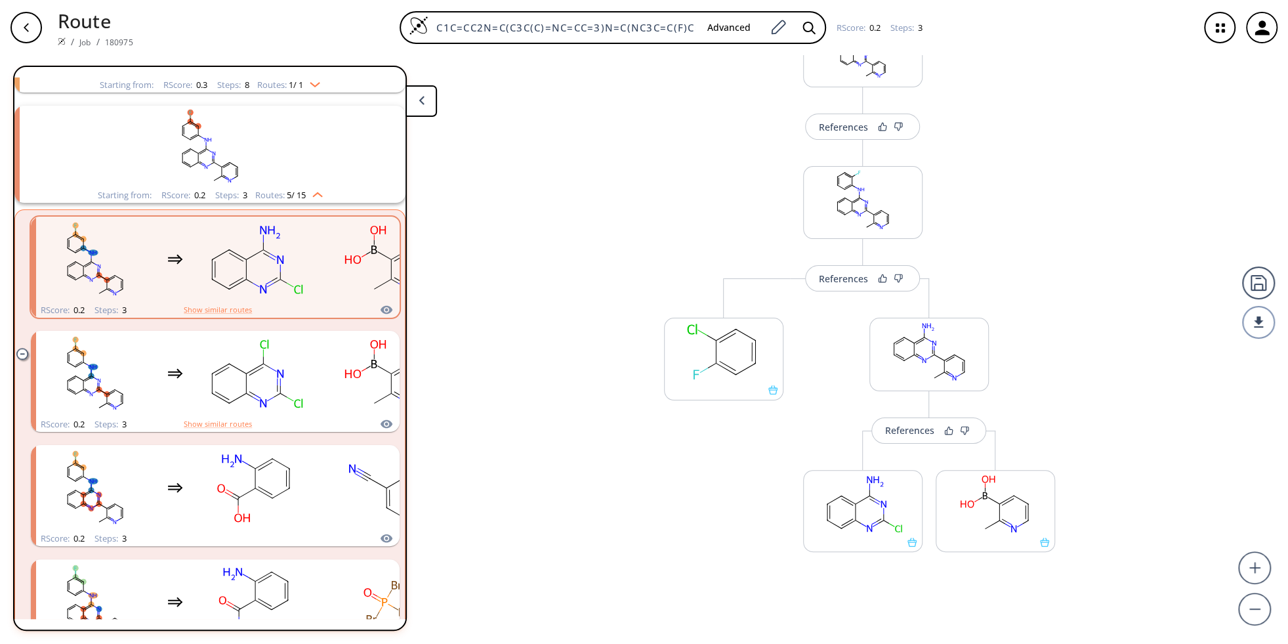
scroll to position [109, 0]
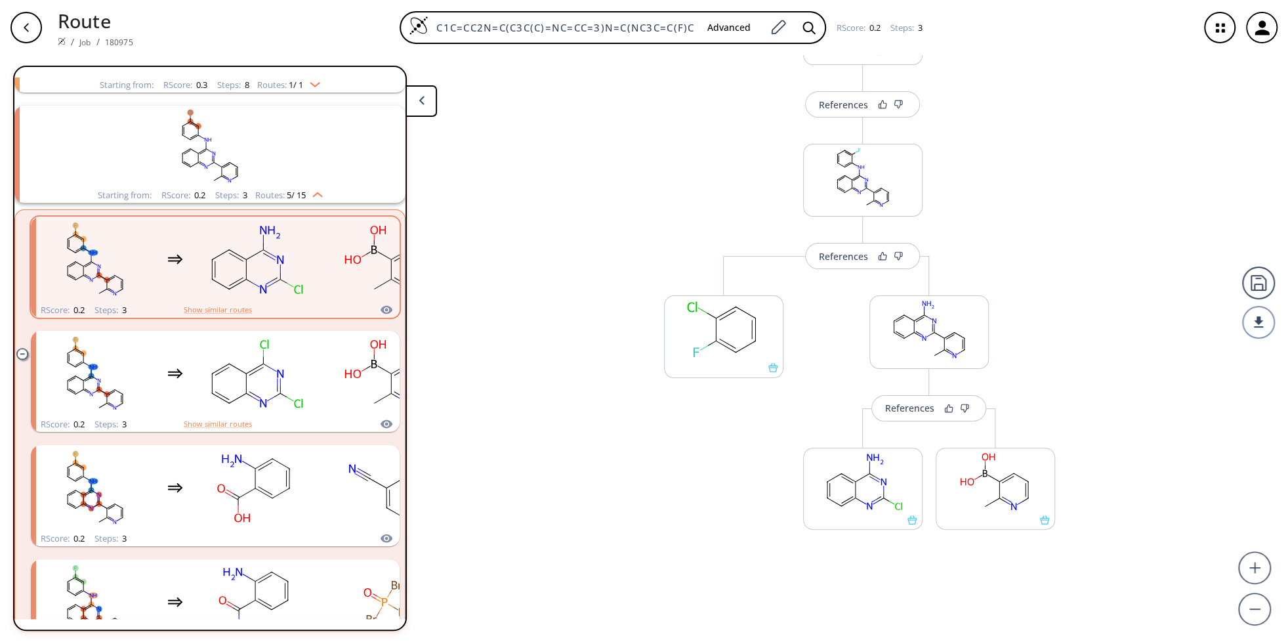
click at [415, 101] on button at bounding box center [421, 100] width 31 height 31
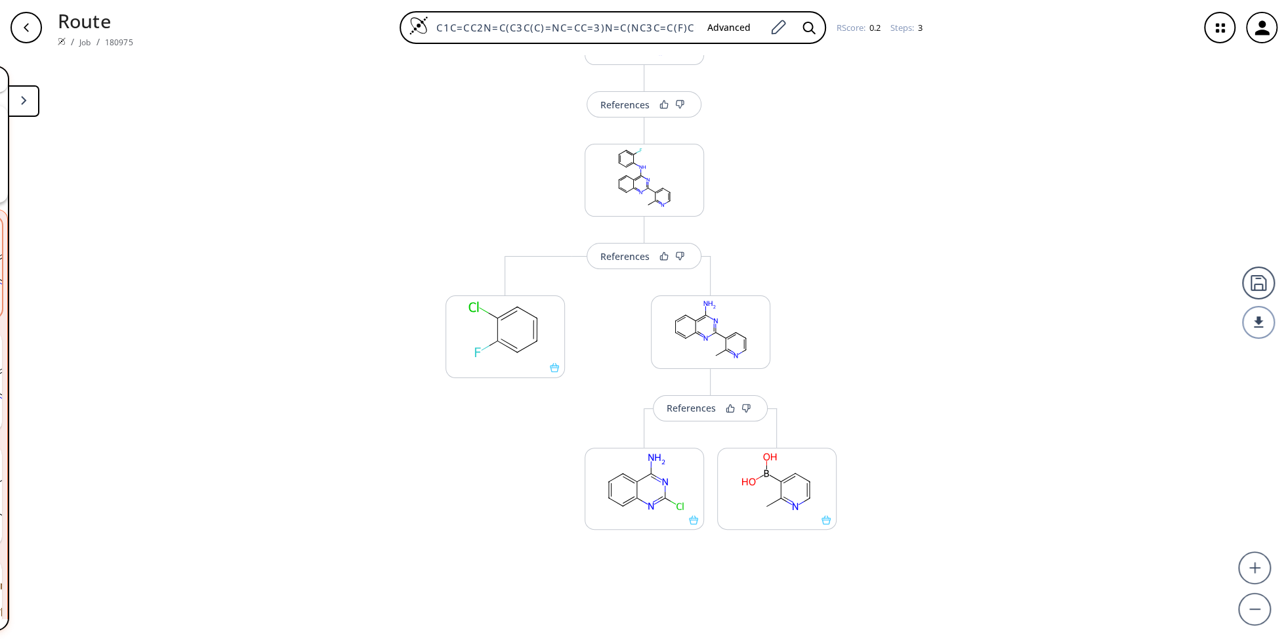
click at [22, 102] on polygon at bounding box center [23, 100] width 5 height 9
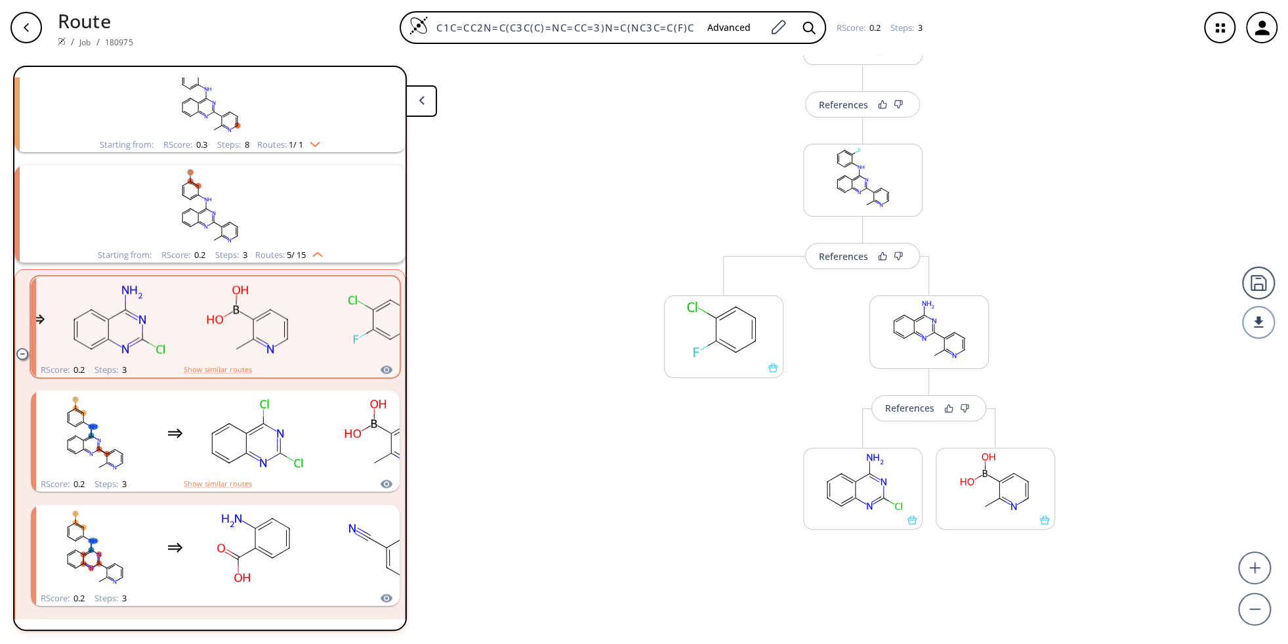
scroll to position [1047, 0]
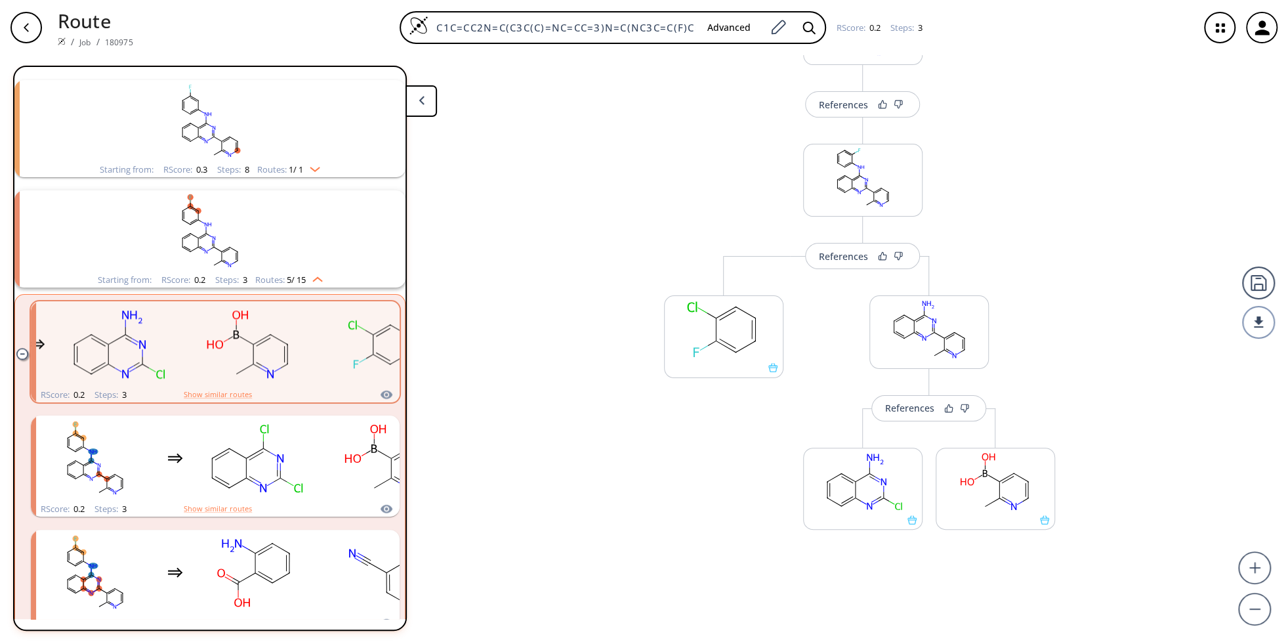
click at [22, 354] on icon "clusters" at bounding box center [22, 354] width 3 height 0
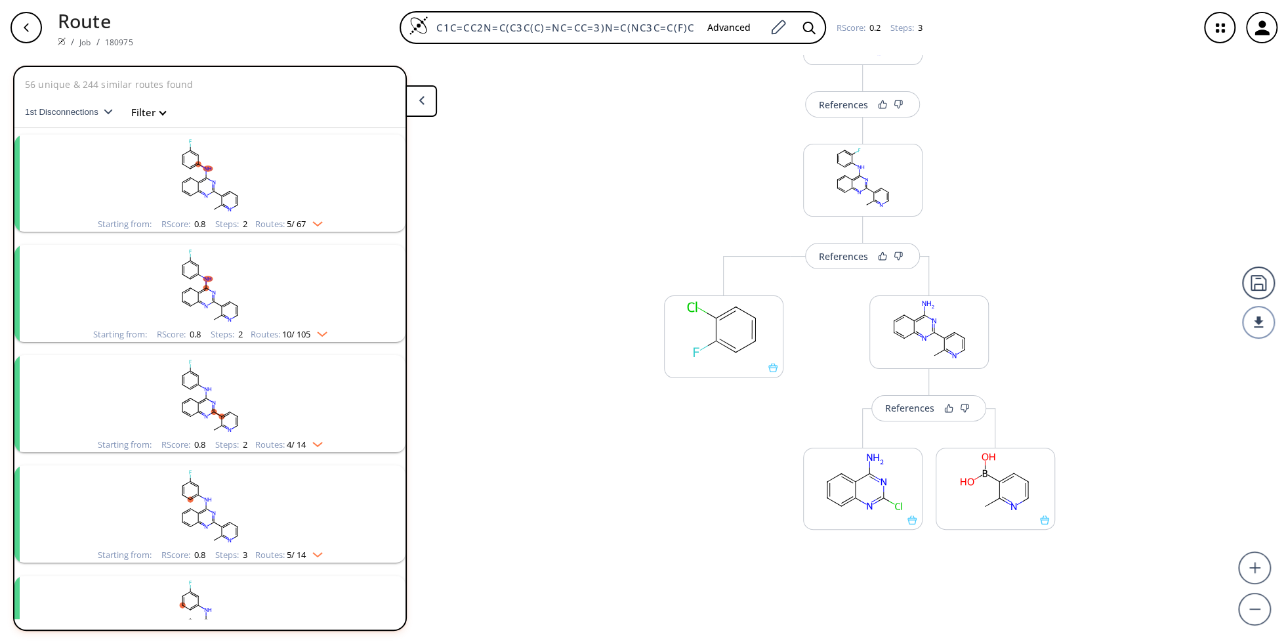
scroll to position [0, 0]
click at [318, 222] on img "clusters" at bounding box center [314, 221] width 17 height 10
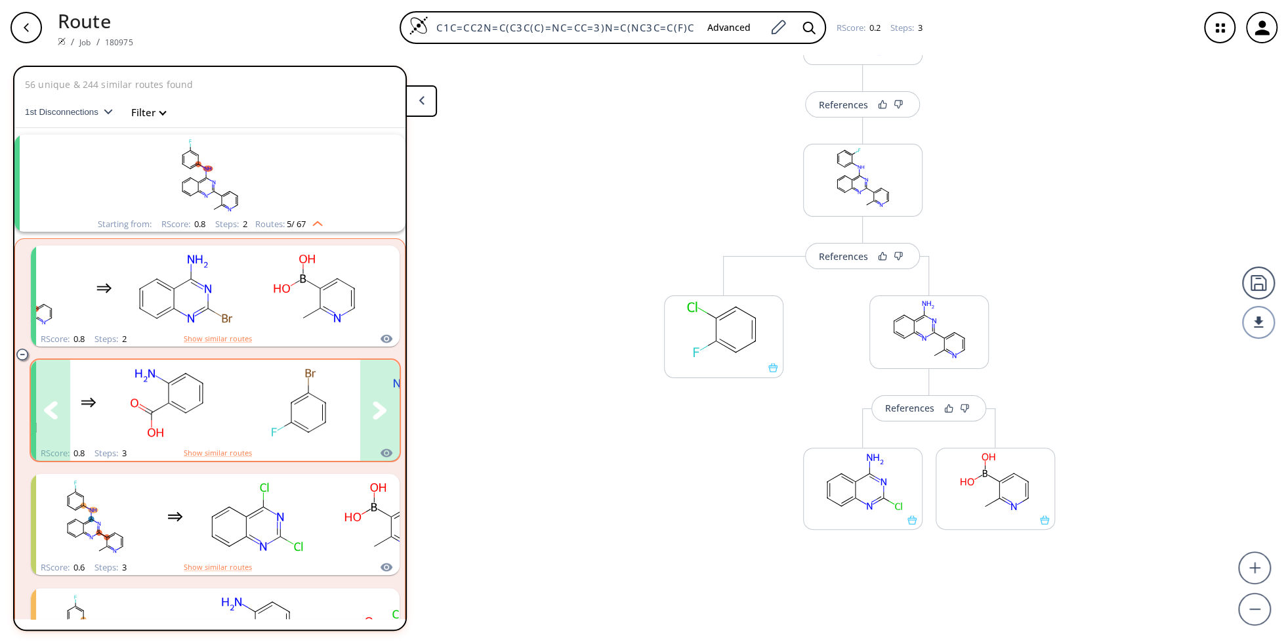
click at [381, 411] on icon "clusters" at bounding box center [380, 410] width 14 height 18
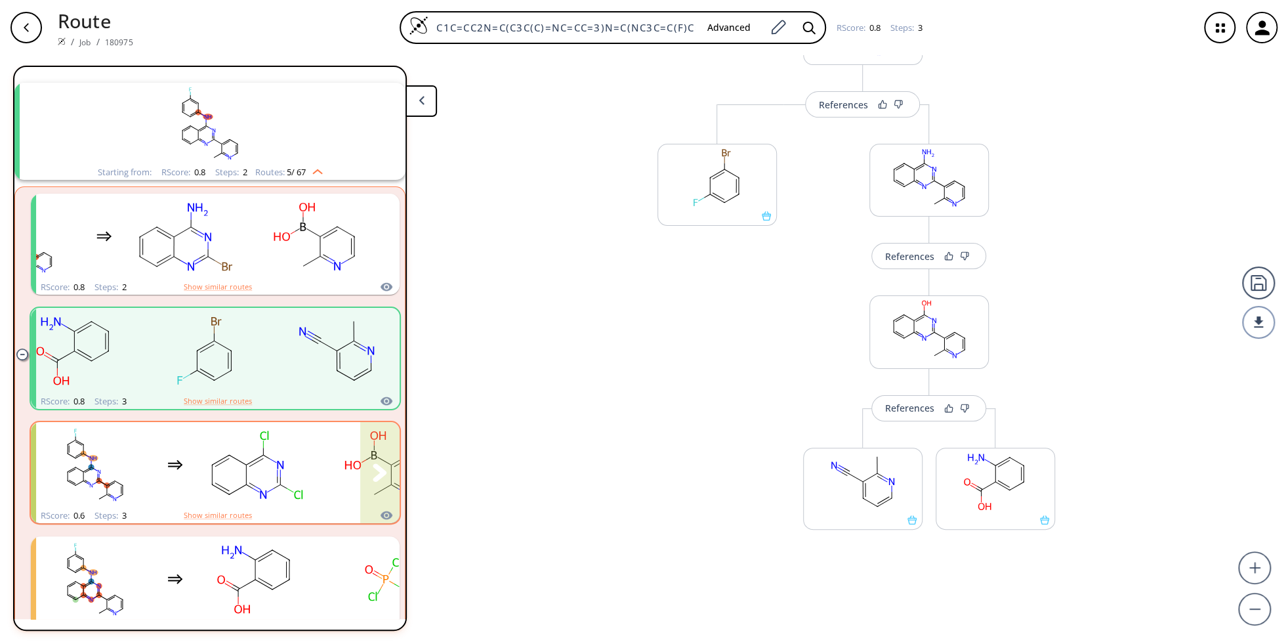
scroll to position [84, 0]
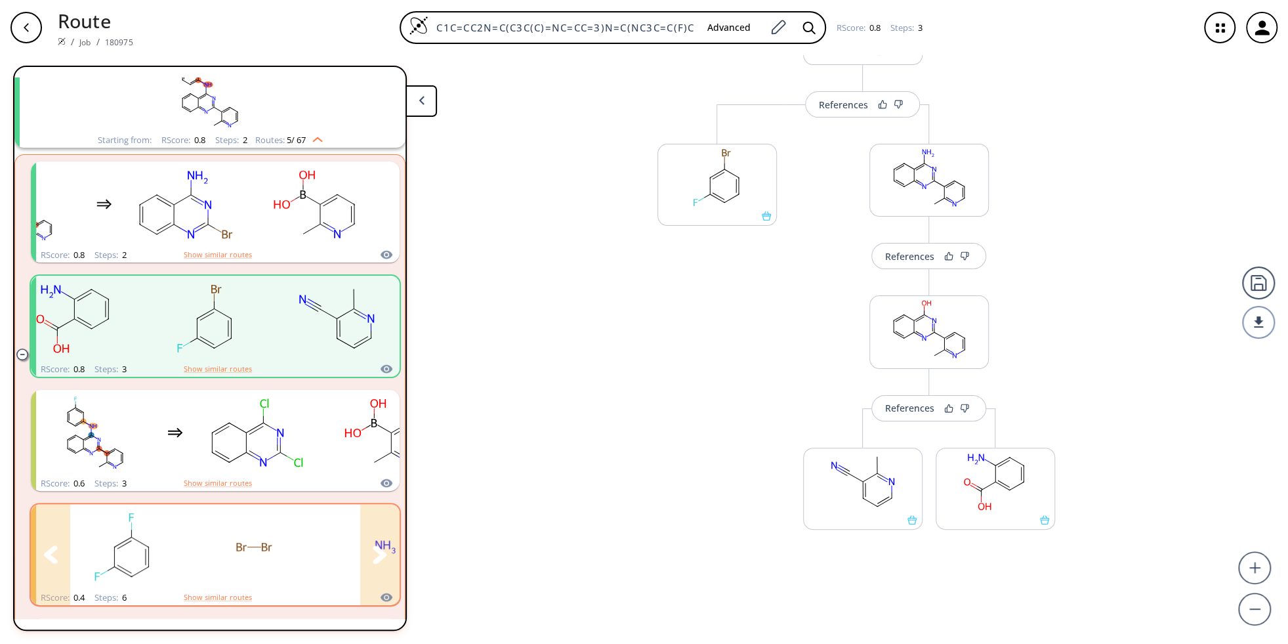
click at [380, 556] on icon "clusters" at bounding box center [380, 554] width 14 height 18
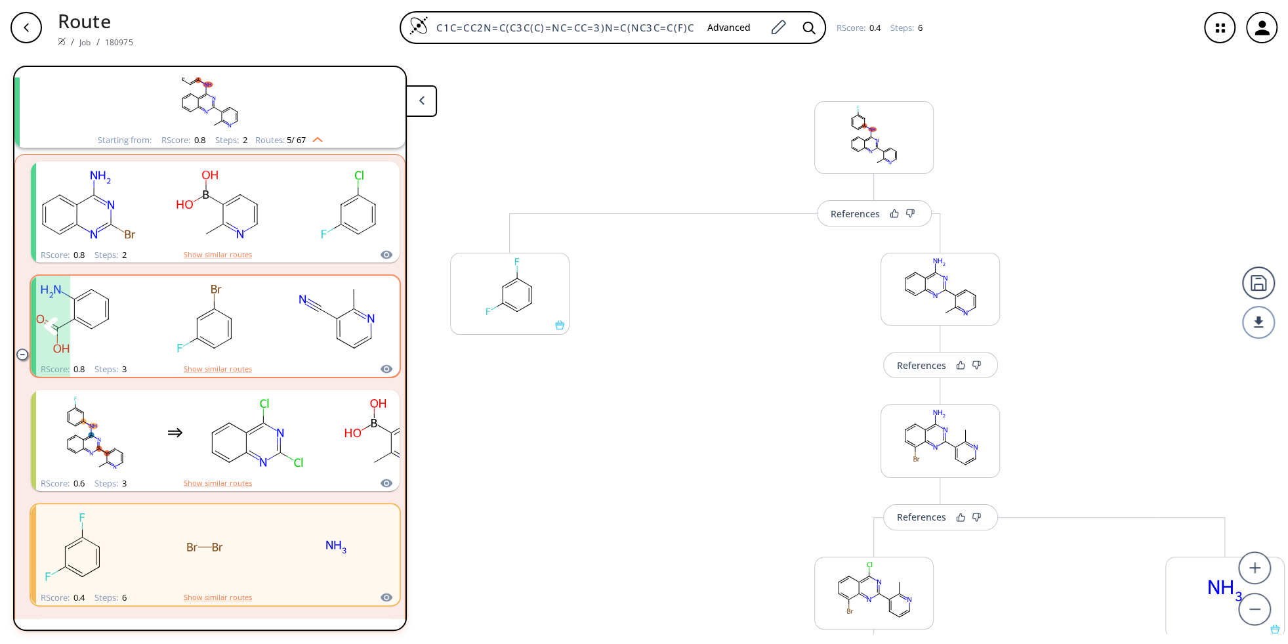
click at [386, 323] on icon "clusters" at bounding box center [380, 326] width 14 height 18
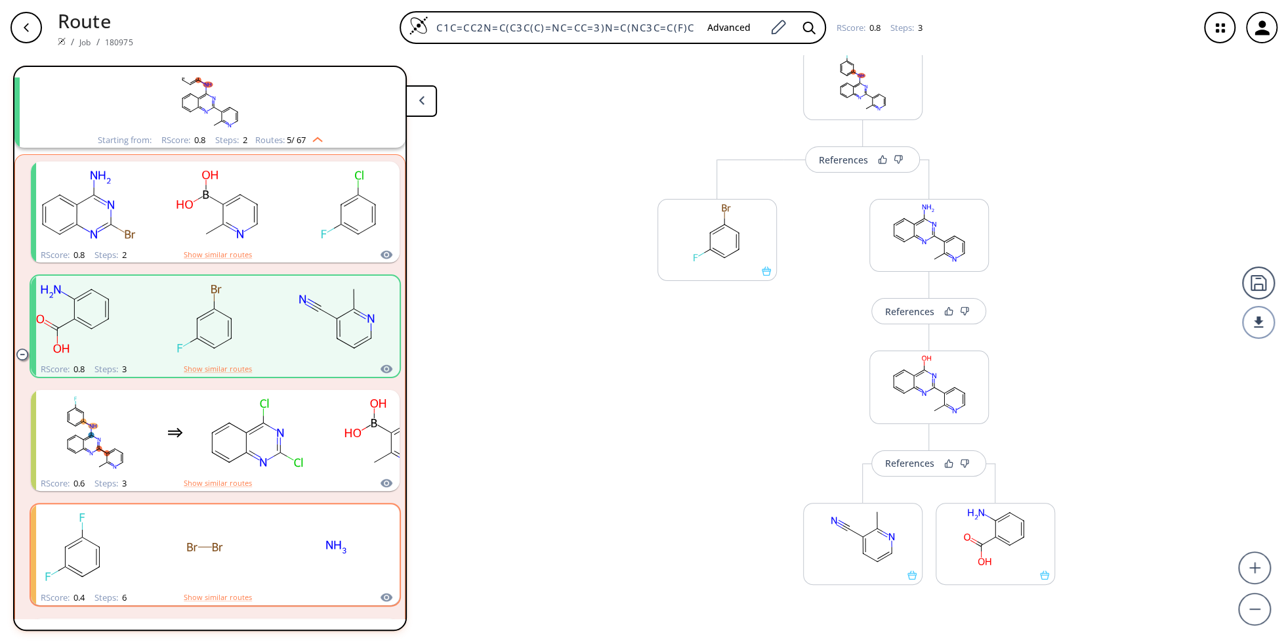
scroll to position [24, 0]
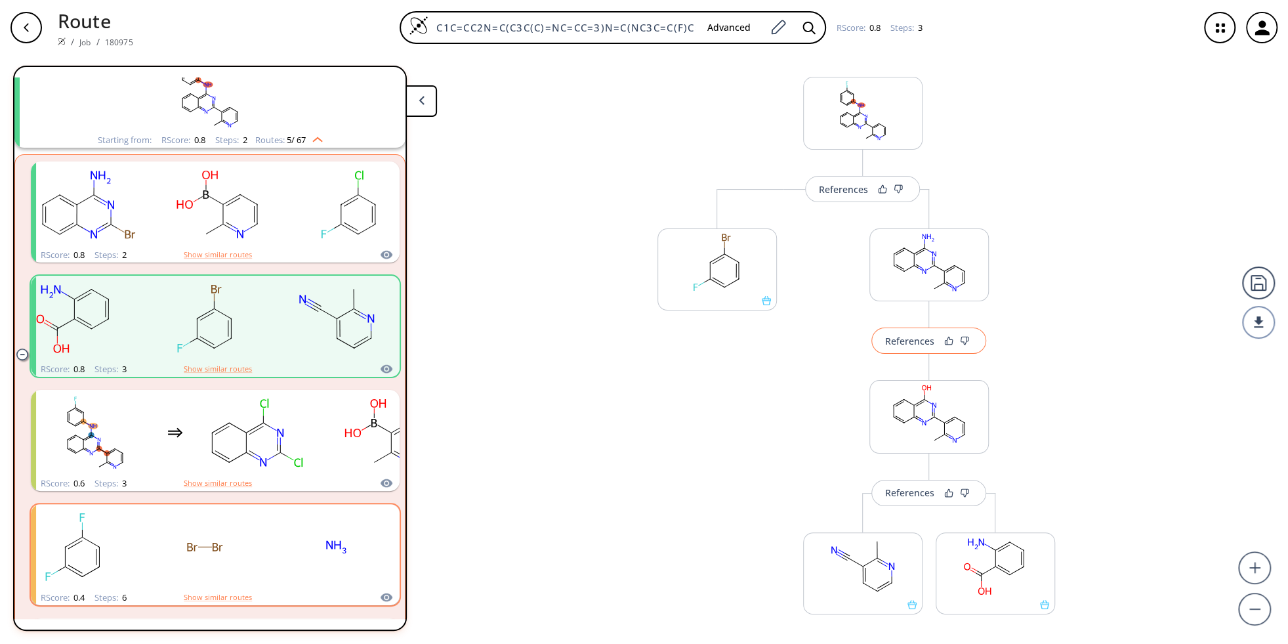
click at [901, 337] on div "References" at bounding box center [909, 341] width 49 height 9
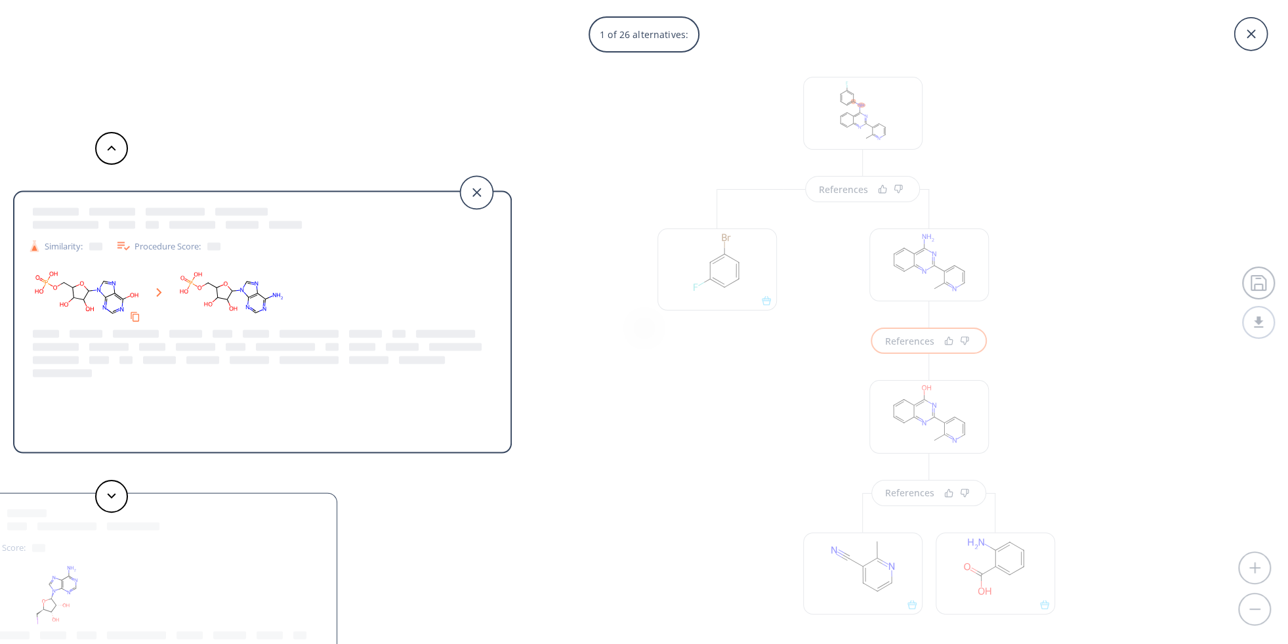
click at [179, 247] on div "Procedure Score:" at bounding box center [167, 246] width 105 height 16
click at [258, 294] on icon at bounding box center [261, 296] width 8 height 6
click at [224, 229] on div at bounding box center [168, 225] width 280 height 13
click at [221, 356] on div at bounding box center [236, 360] width 52 height 8
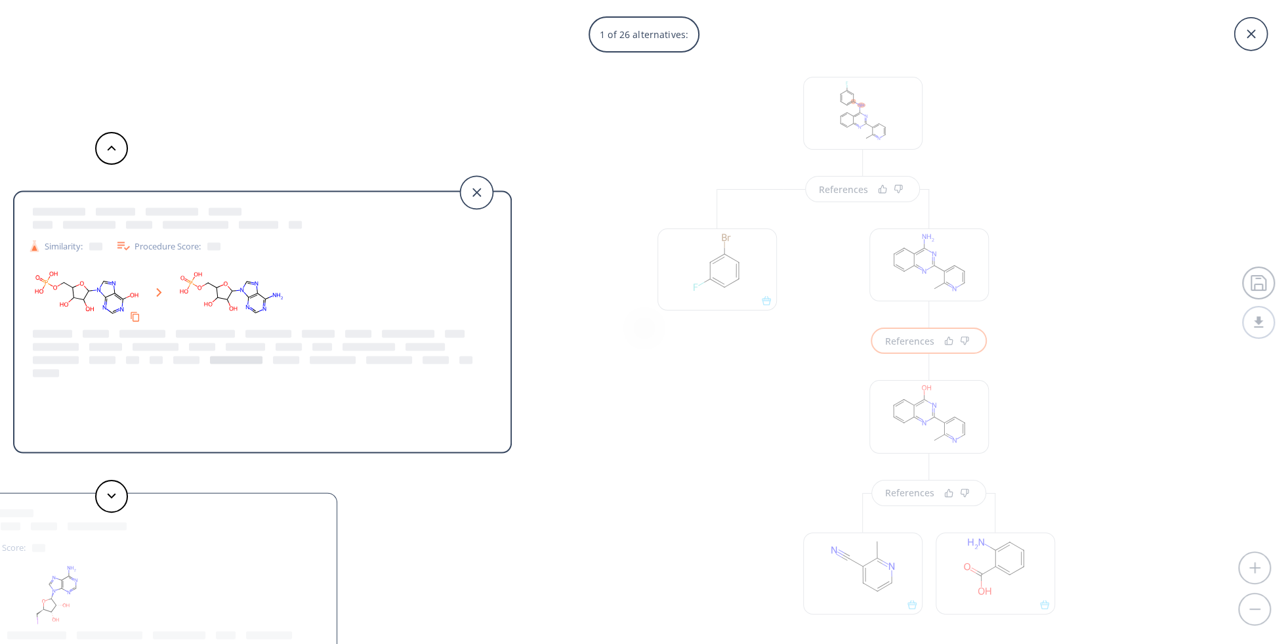
click at [242, 359] on div at bounding box center [236, 360] width 52 height 8
click at [204, 331] on div at bounding box center [205, 334] width 59 height 8
click at [87, 335] on div at bounding box center [96, 334] width 26 height 8
click at [482, 191] on icon at bounding box center [476, 192] width 33 height 33
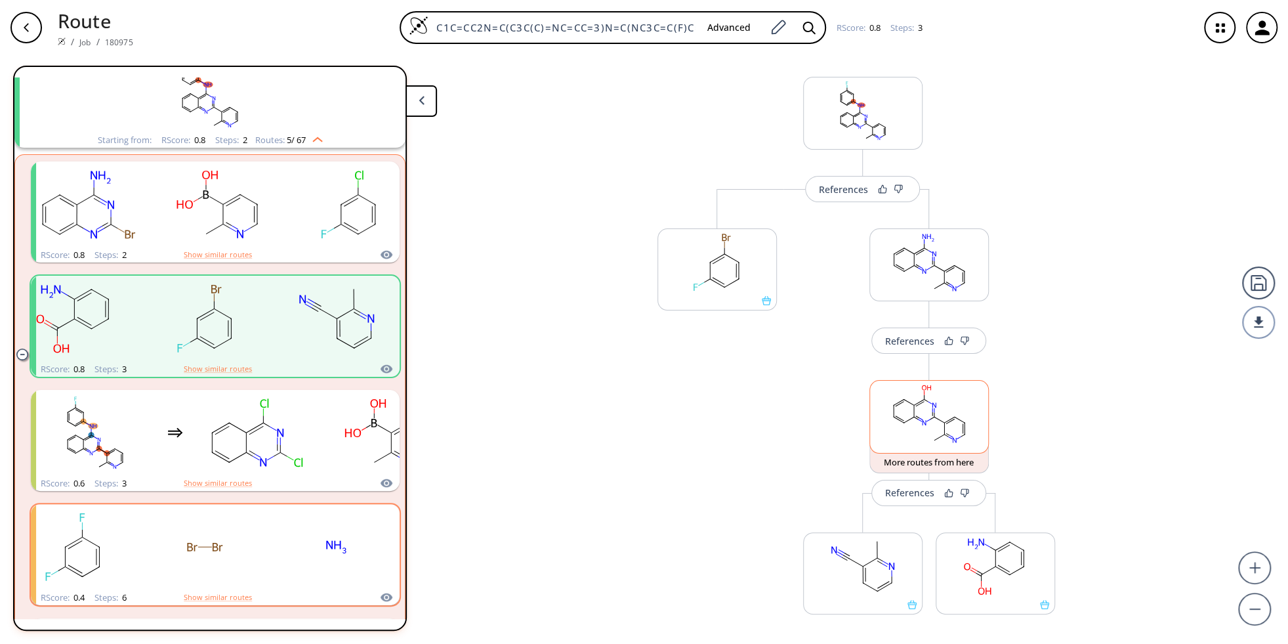
click at [929, 423] on rect at bounding box center [929, 414] width 118 height 67
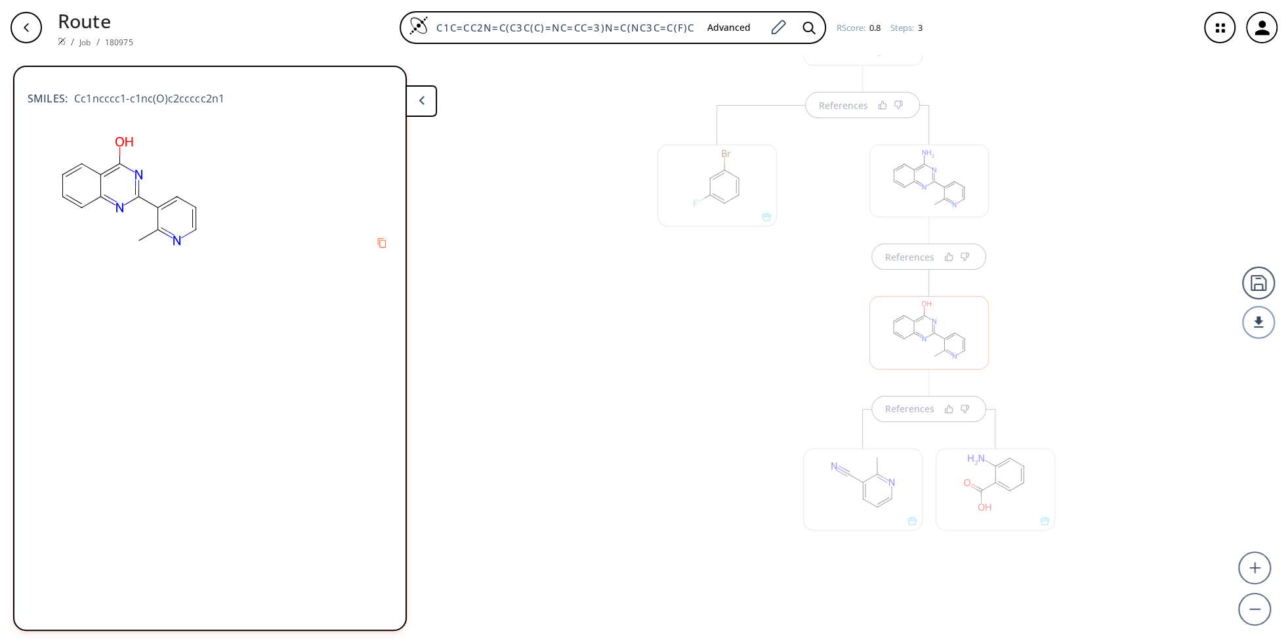
scroll to position [109, 0]
click at [427, 101] on button at bounding box center [421, 100] width 31 height 31
